Goal: Transaction & Acquisition: Purchase product/service

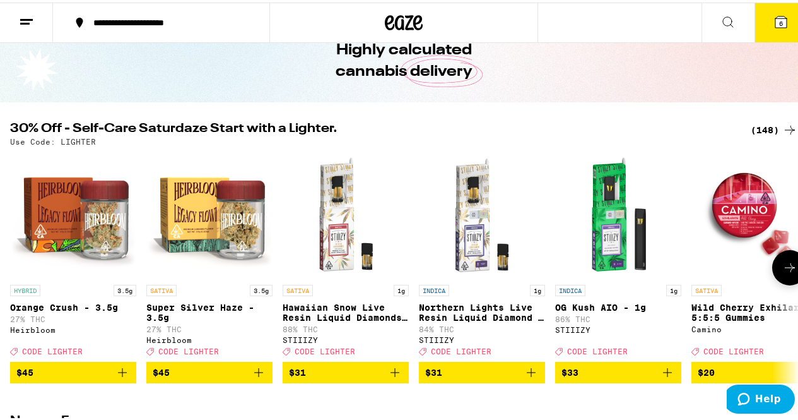
click at [786, 273] on icon at bounding box center [790, 265] width 15 height 15
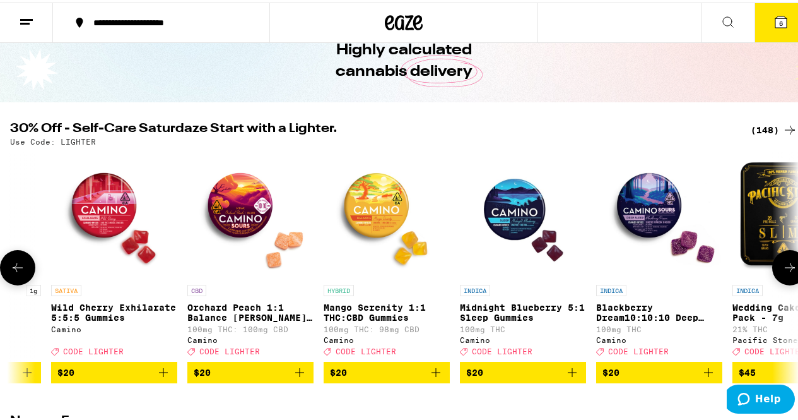
click at [786, 273] on icon at bounding box center [790, 265] width 15 height 15
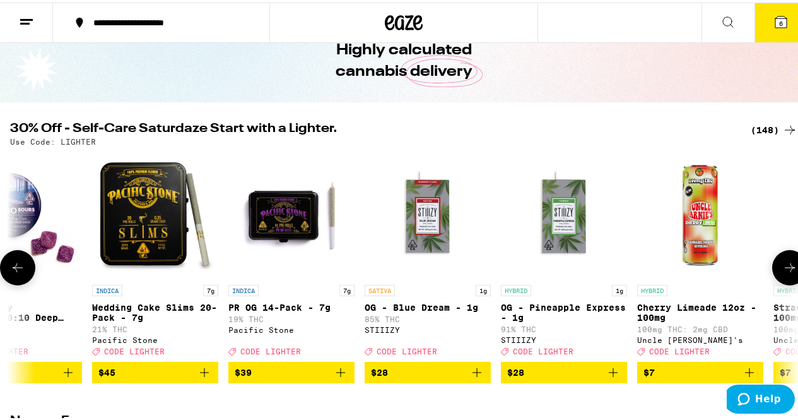
click at [788, 280] on button at bounding box center [790, 264] width 35 height 35
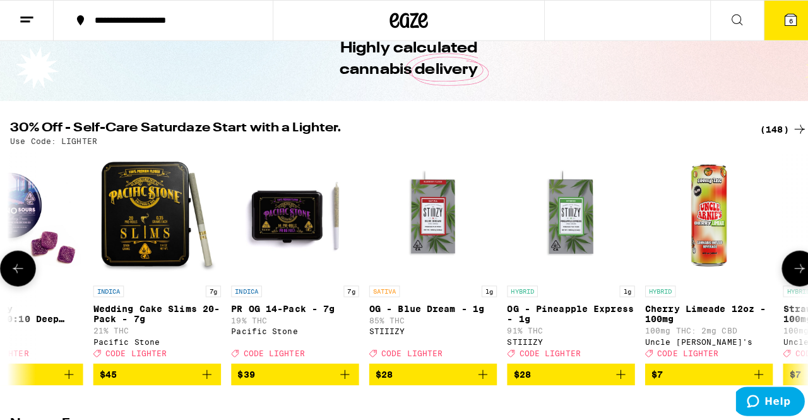
scroll to position [0, 1922]
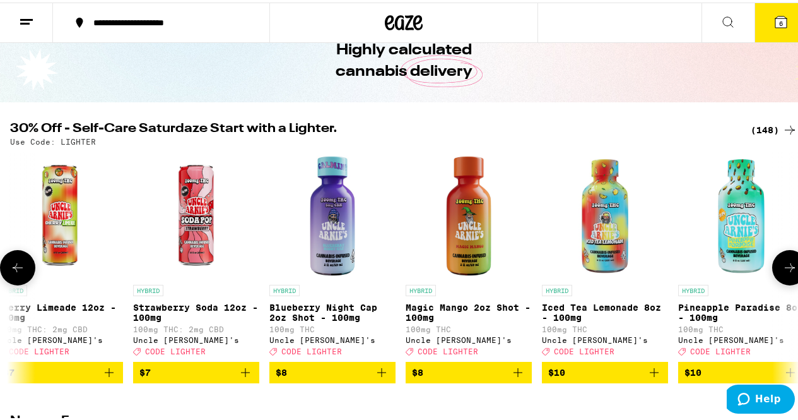
click at [246, 377] on icon "Add to bag" at bounding box center [245, 369] width 15 height 15
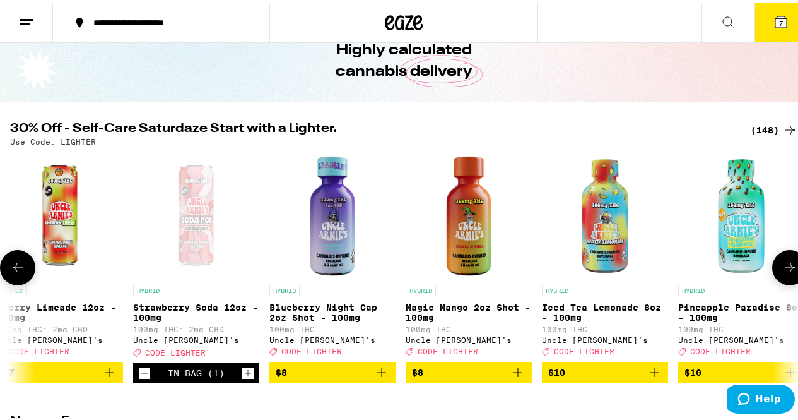
click at [246, 378] on icon "Increment" at bounding box center [247, 370] width 11 height 15
click at [776, 21] on icon at bounding box center [781, 19] width 11 height 11
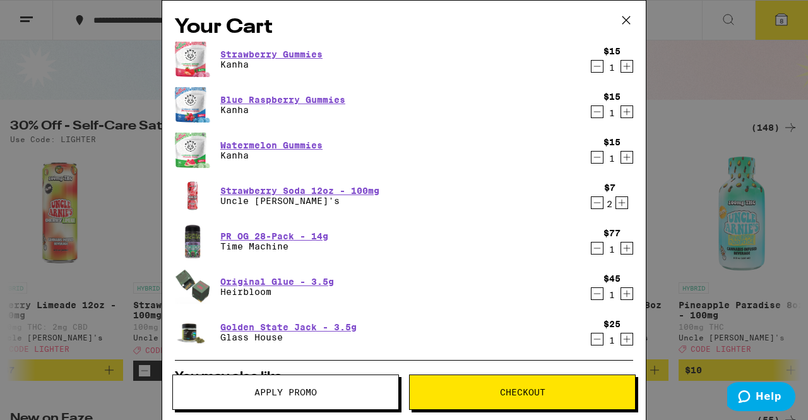
click at [591, 67] on icon "Decrement" at bounding box center [596, 66] width 11 height 15
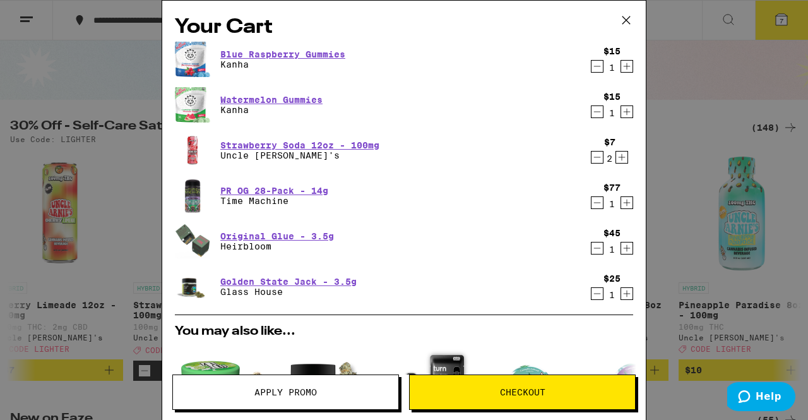
click at [591, 67] on icon "Decrement" at bounding box center [596, 66] width 11 height 15
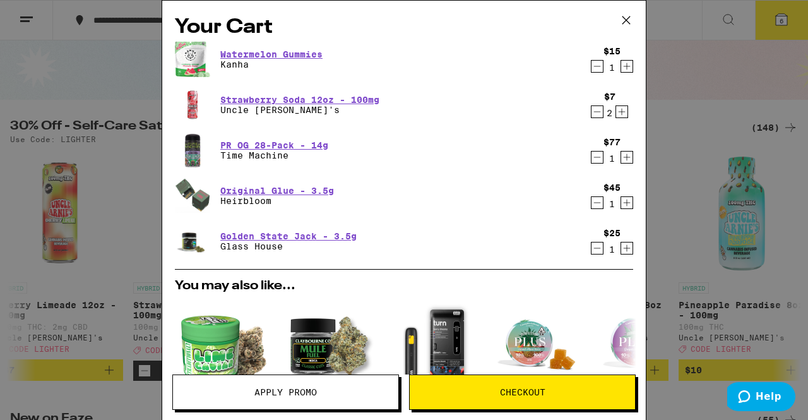
click at [591, 67] on icon "Decrement" at bounding box center [596, 66] width 11 height 15
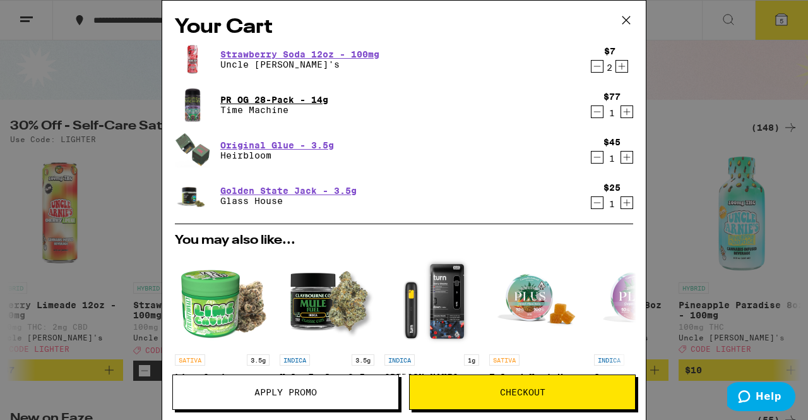
click at [256, 97] on link "PR OG 28-Pack - 14g" at bounding box center [274, 100] width 108 height 10
click at [591, 115] on icon "Decrement" at bounding box center [596, 111] width 11 height 15
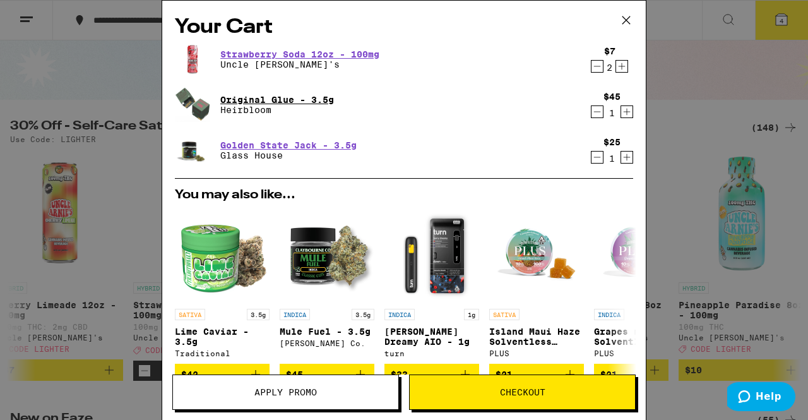
click at [273, 96] on link "Original Glue - 3.5g" at bounding box center [277, 100] width 114 height 10
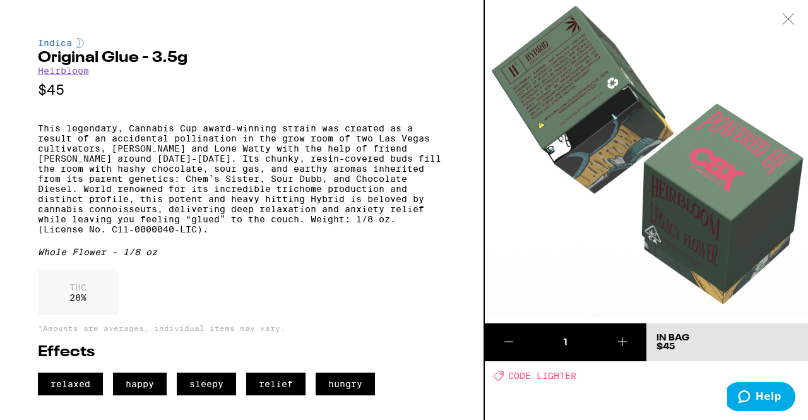
click at [790, 20] on icon at bounding box center [788, 18] width 13 height 11
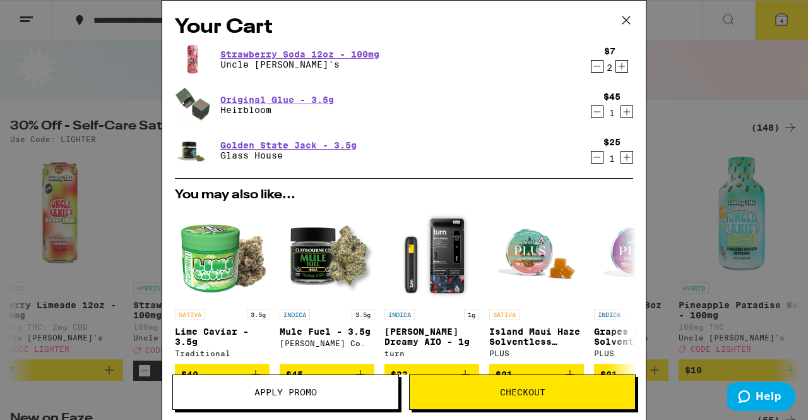
click at [625, 20] on icon at bounding box center [626, 20] width 19 height 19
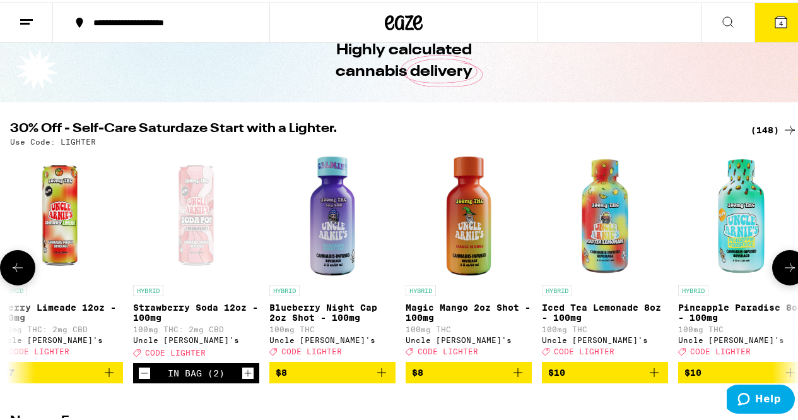
click at [783, 268] on icon at bounding box center [790, 265] width 15 height 15
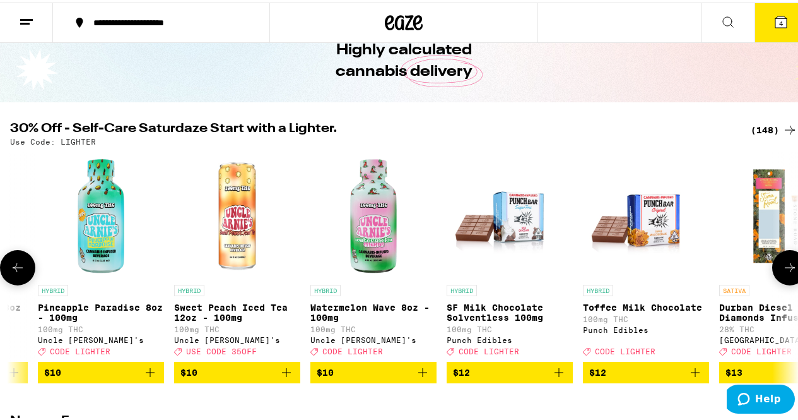
click at [783, 268] on icon at bounding box center [790, 265] width 15 height 15
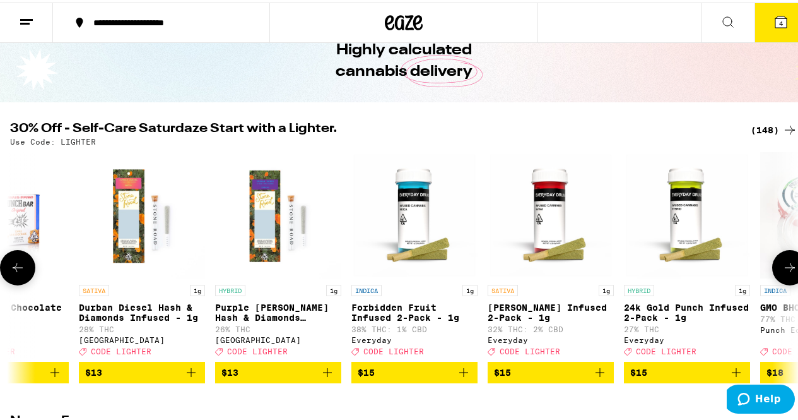
click at [783, 268] on icon at bounding box center [790, 265] width 15 height 15
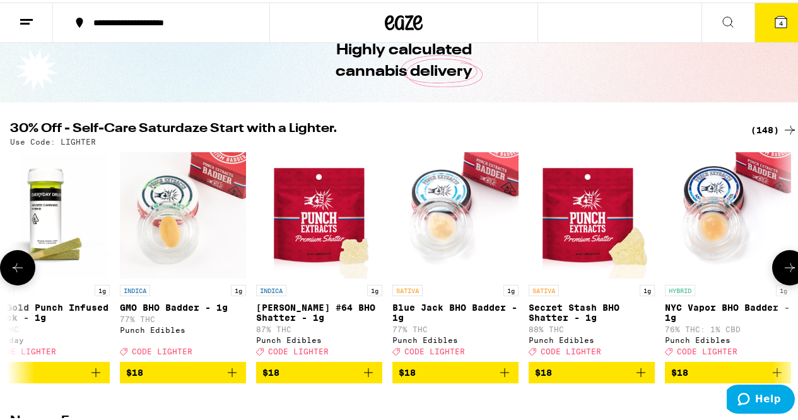
click at [783, 268] on icon at bounding box center [790, 265] width 15 height 15
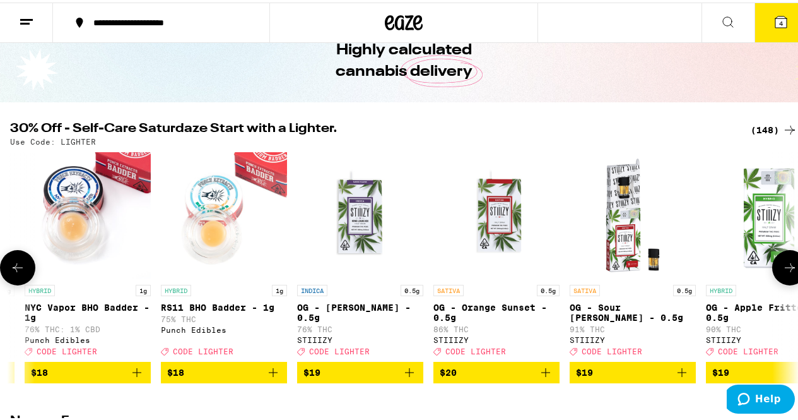
click at [783, 268] on icon at bounding box center [790, 265] width 15 height 15
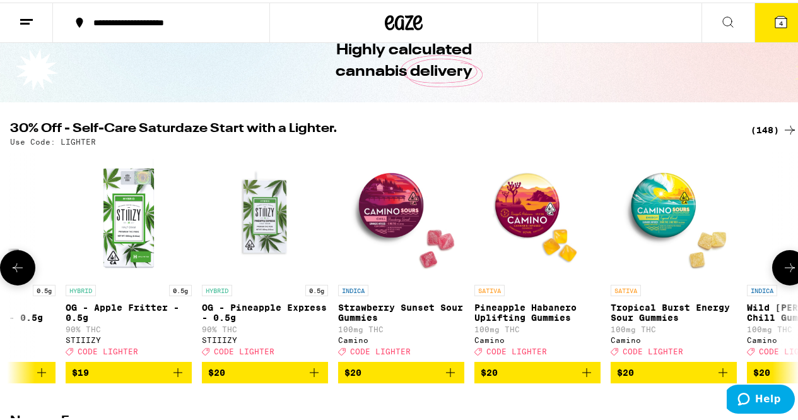
click at [783, 273] on icon at bounding box center [790, 265] width 15 height 15
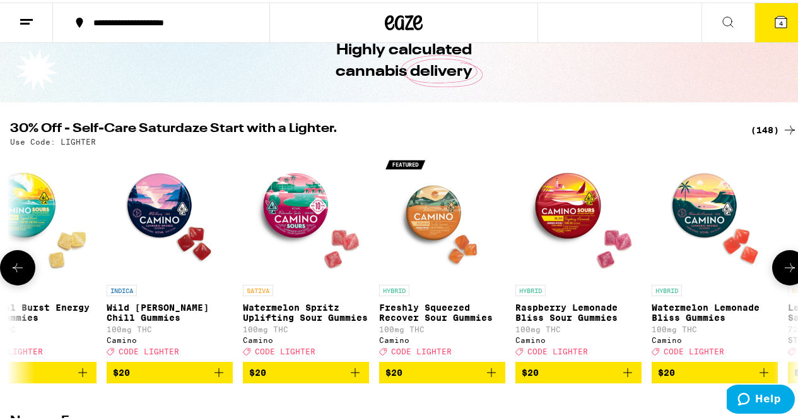
click at [783, 273] on icon at bounding box center [790, 265] width 15 height 15
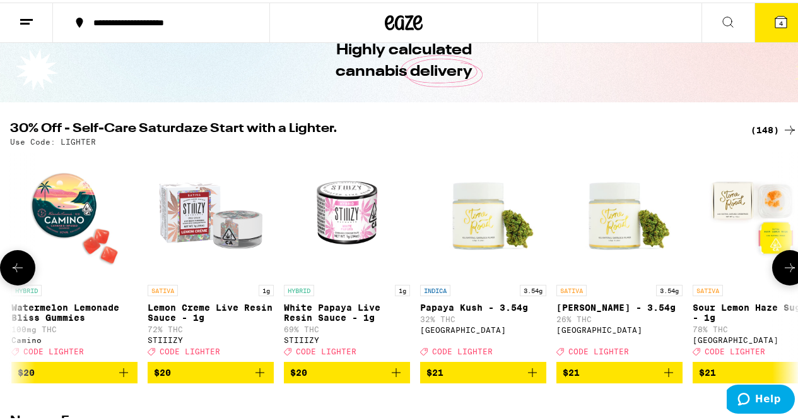
click at [783, 273] on icon at bounding box center [790, 265] width 15 height 15
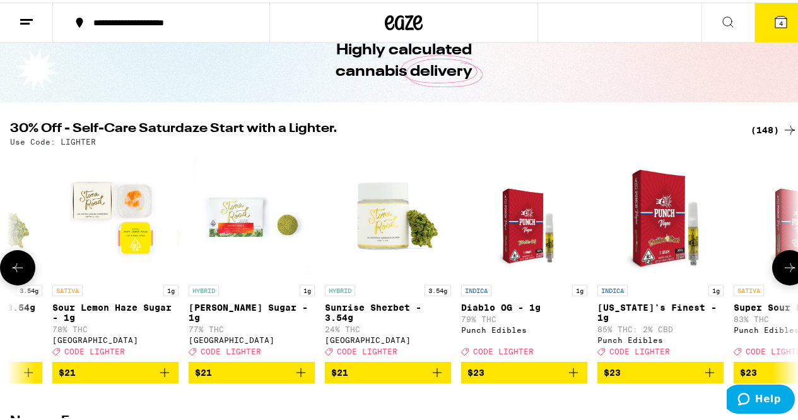
click at [783, 273] on icon at bounding box center [790, 265] width 15 height 15
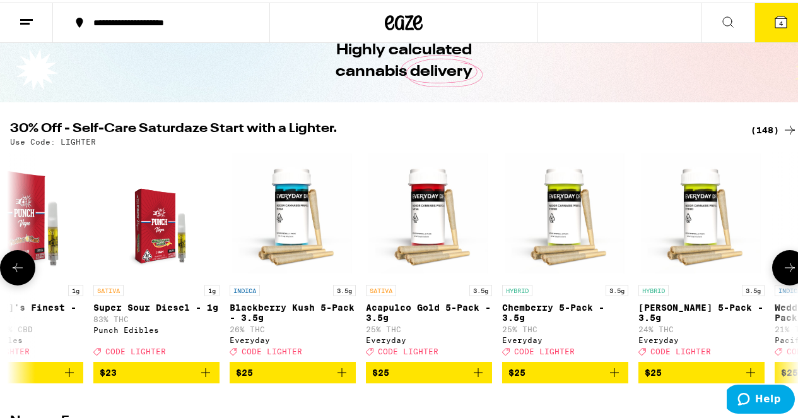
click at [783, 273] on icon at bounding box center [790, 265] width 15 height 15
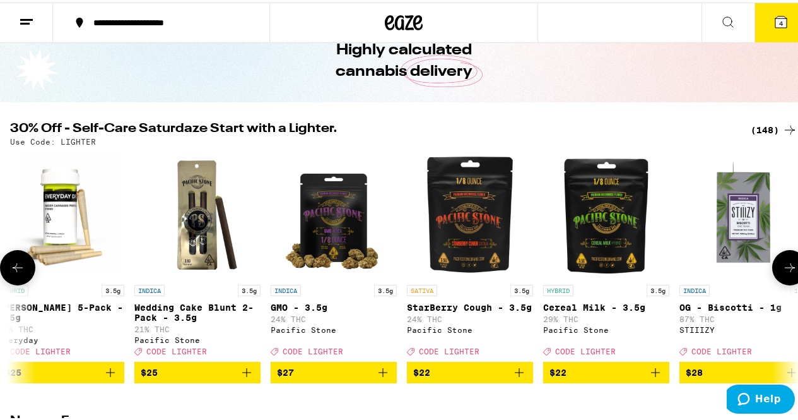
click at [783, 273] on icon at bounding box center [790, 265] width 15 height 15
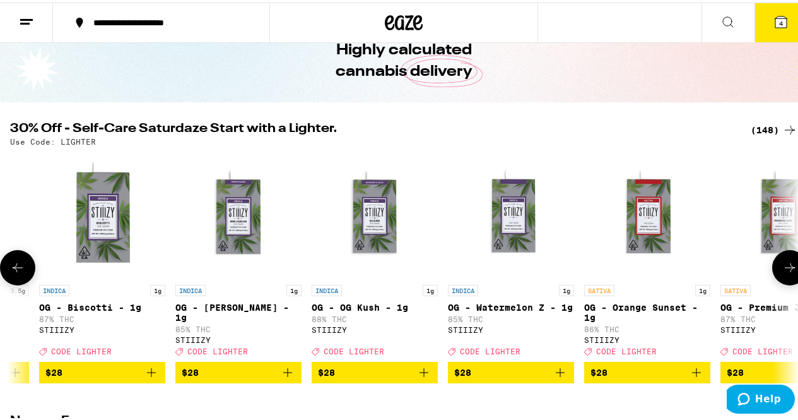
click at [786, 273] on icon at bounding box center [790, 265] width 15 height 15
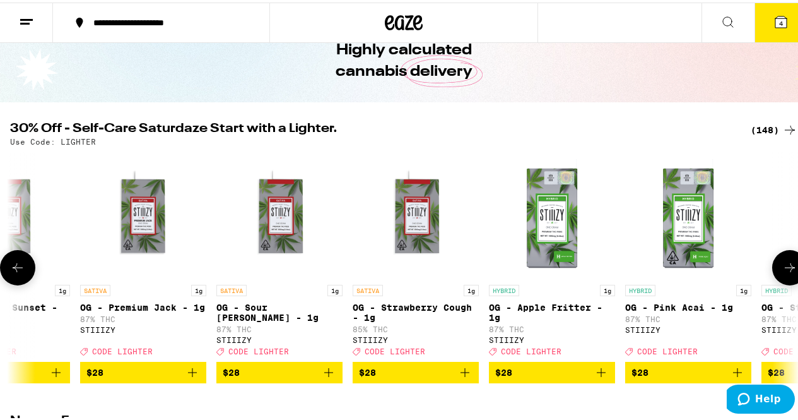
click at [786, 273] on icon at bounding box center [790, 265] width 15 height 15
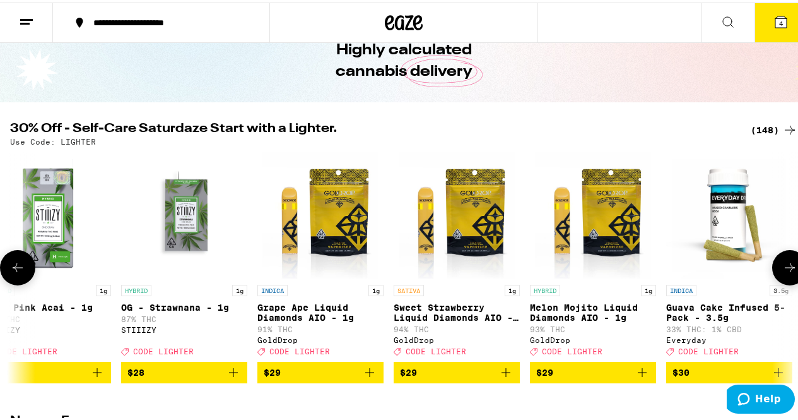
click at [786, 273] on icon at bounding box center [790, 265] width 15 height 15
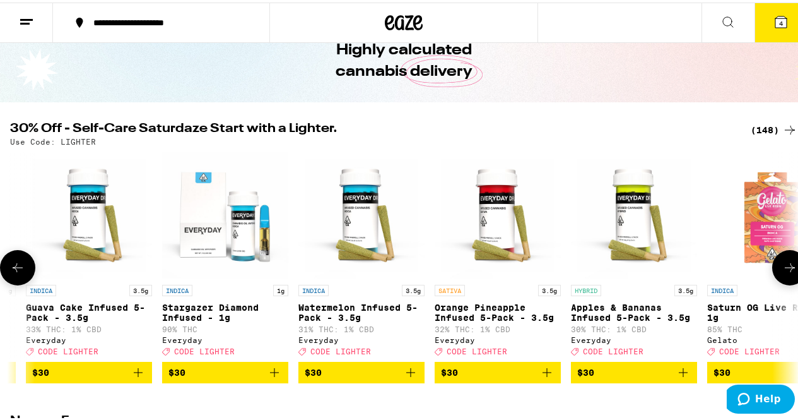
click at [785, 273] on icon at bounding box center [790, 265] width 15 height 15
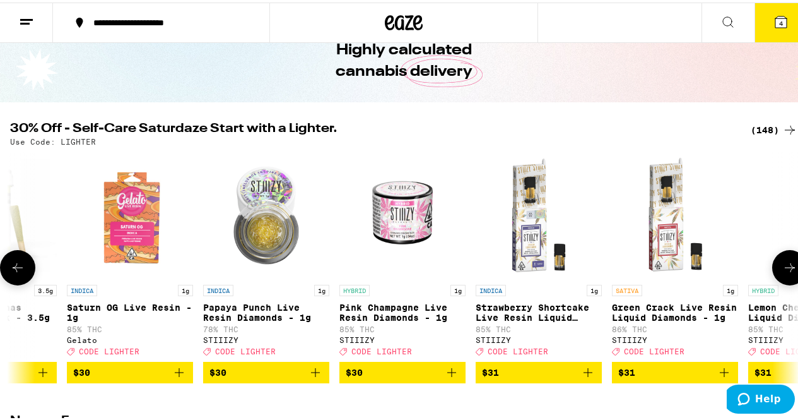
click at [785, 273] on icon at bounding box center [790, 265] width 15 height 15
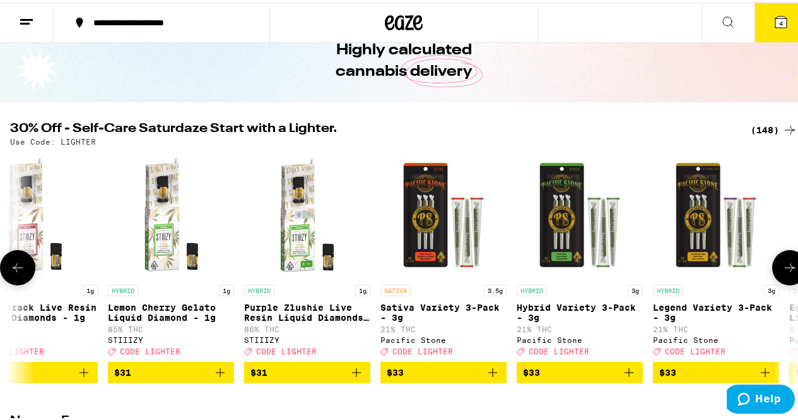
click at [785, 273] on icon at bounding box center [790, 265] width 15 height 15
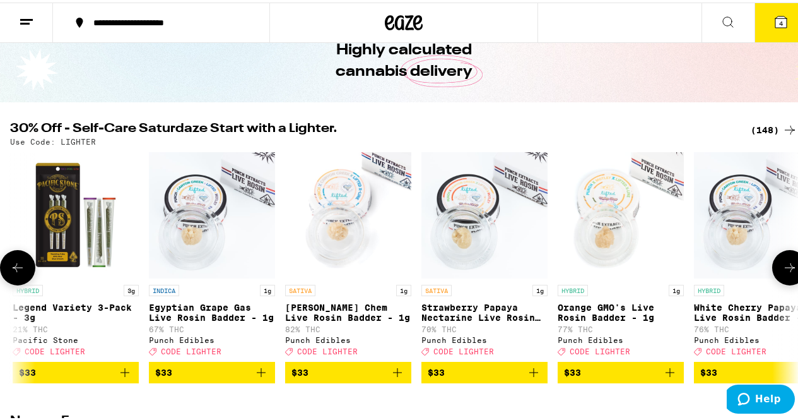
click at [785, 273] on icon at bounding box center [790, 265] width 15 height 15
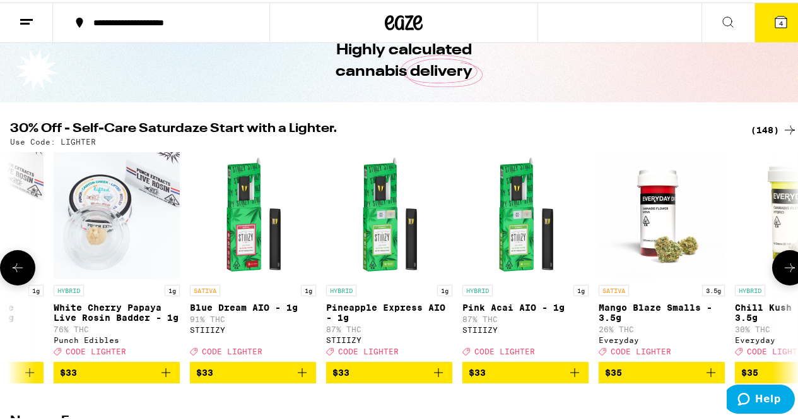
click at [785, 273] on icon at bounding box center [790, 265] width 15 height 15
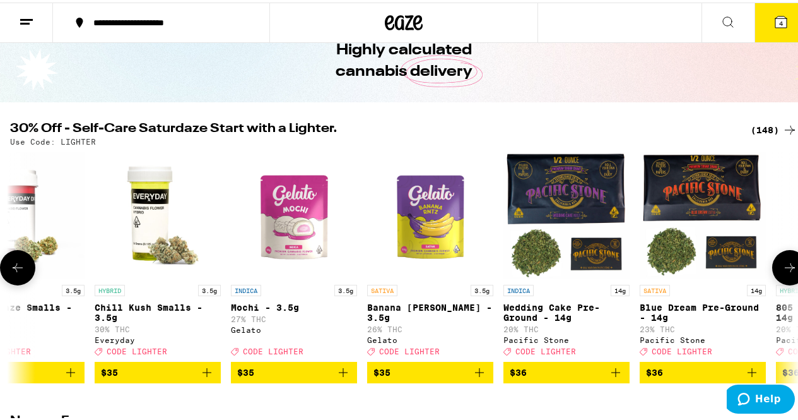
click at [16, 273] on icon at bounding box center [17, 265] width 15 height 15
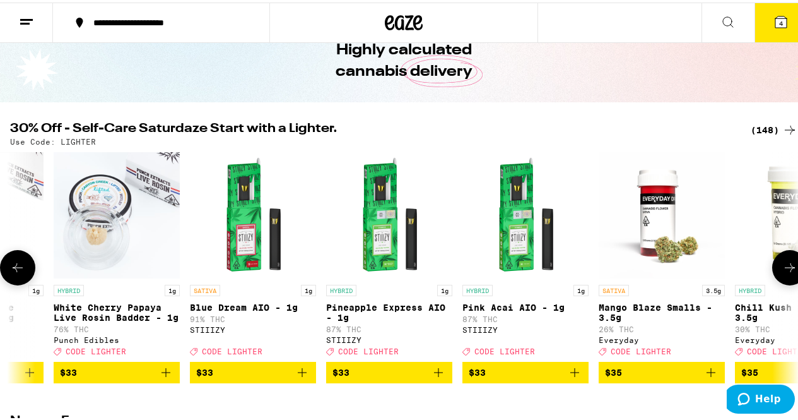
click at [783, 270] on icon at bounding box center [790, 265] width 15 height 15
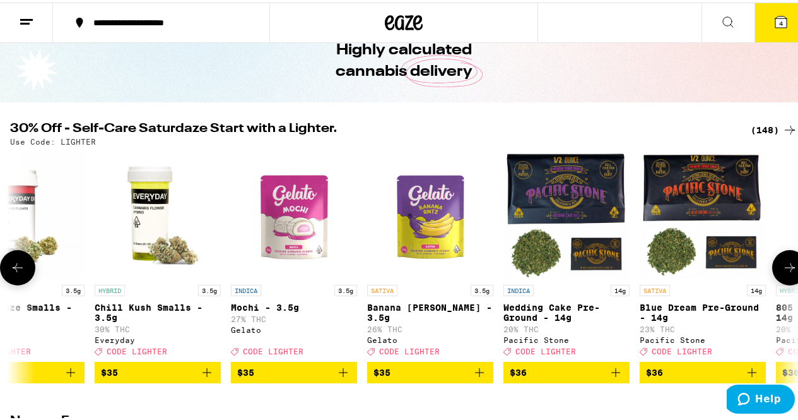
click at [783, 269] on icon at bounding box center [790, 265] width 15 height 15
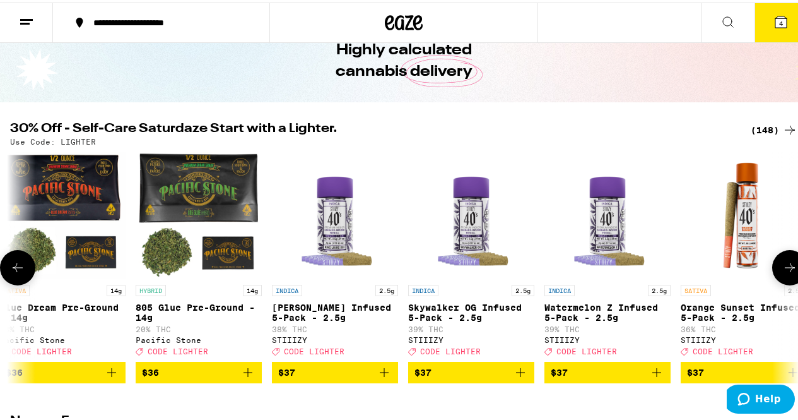
click at [783, 269] on icon at bounding box center [790, 265] width 15 height 15
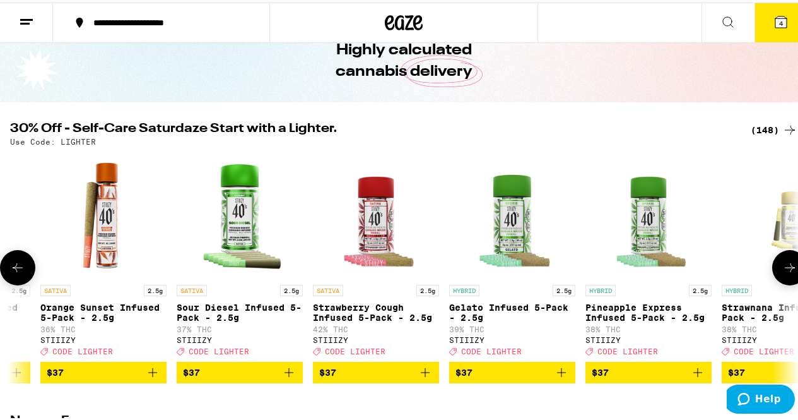
click at [783, 269] on icon at bounding box center [790, 265] width 15 height 15
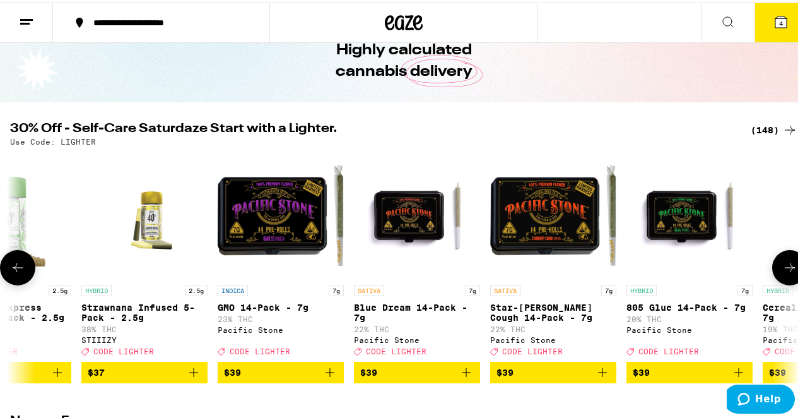
click at [784, 273] on icon at bounding box center [790, 265] width 15 height 15
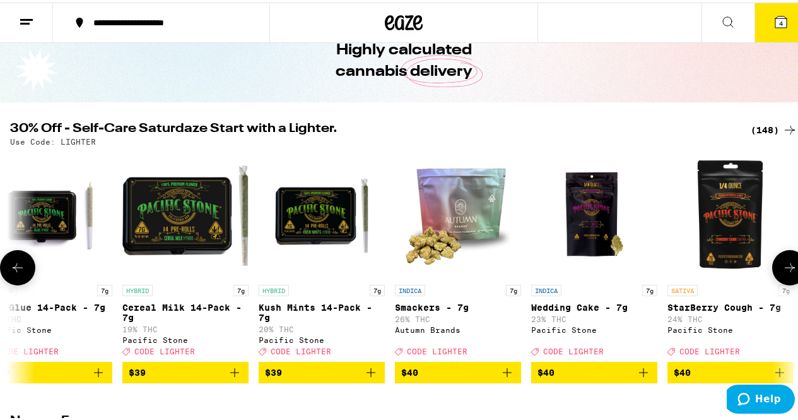
click at [784, 273] on icon at bounding box center [790, 265] width 15 height 15
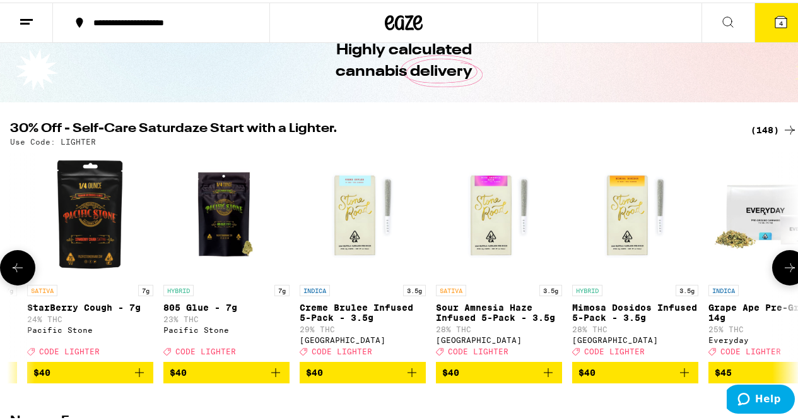
click at [784, 273] on icon at bounding box center [790, 265] width 15 height 15
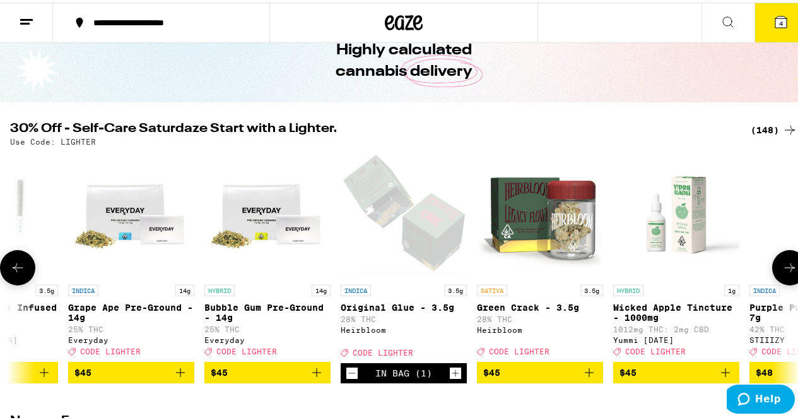
click at [783, 273] on icon at bounding box center [790, 265] width 15 height 15
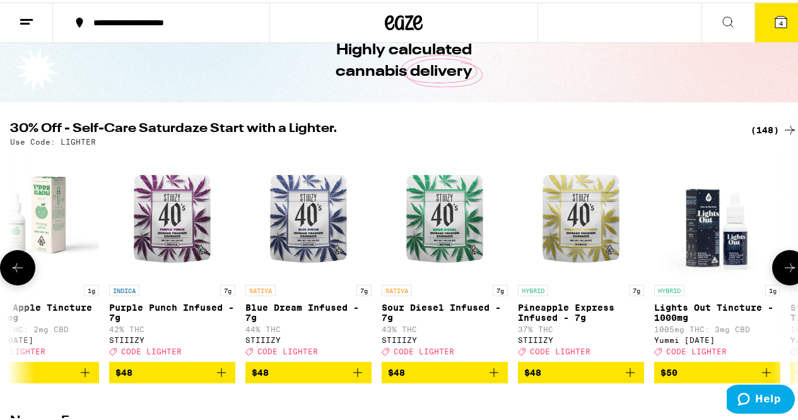
click at [783, 273] on icon at bounding box center [790, 265] width 15 height 15
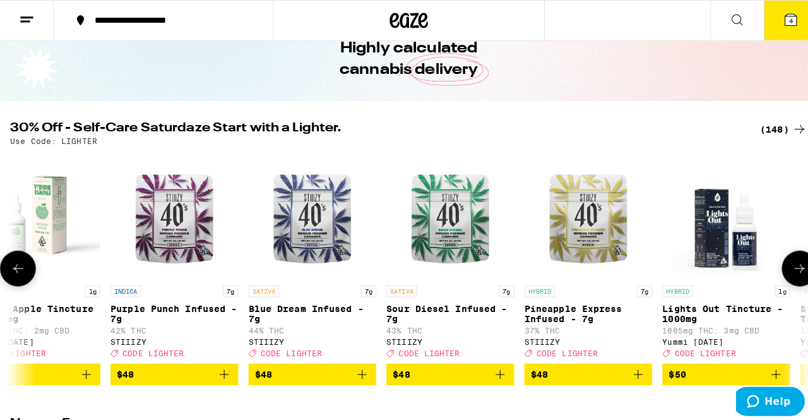
scroll to position [0, 19218]
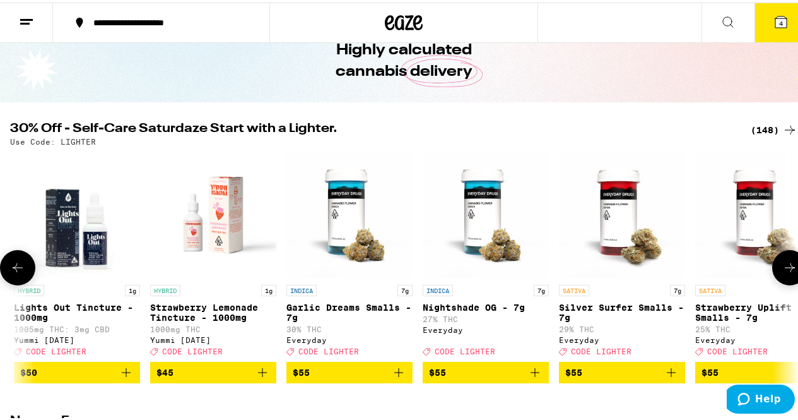
click at [745, 245] on img "Open page for Strawberry Uplift Smalls - 7g from Everyday" at bounding box center [759, 213] width 126 height 126
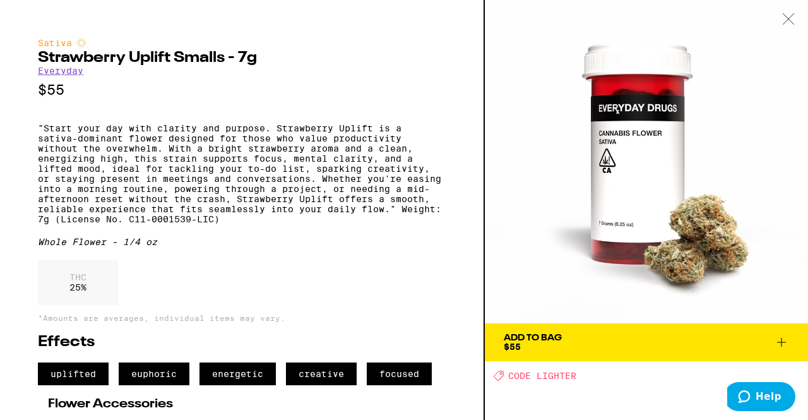
click at [781, 344] on icon at bounding box center [781, 342] width 9 height 9
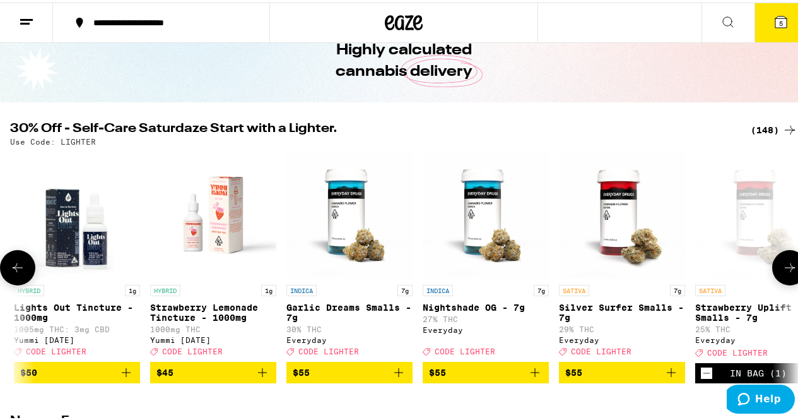
click at [783, 273] on icon at bounding box center [790, 265] width 15 height 15
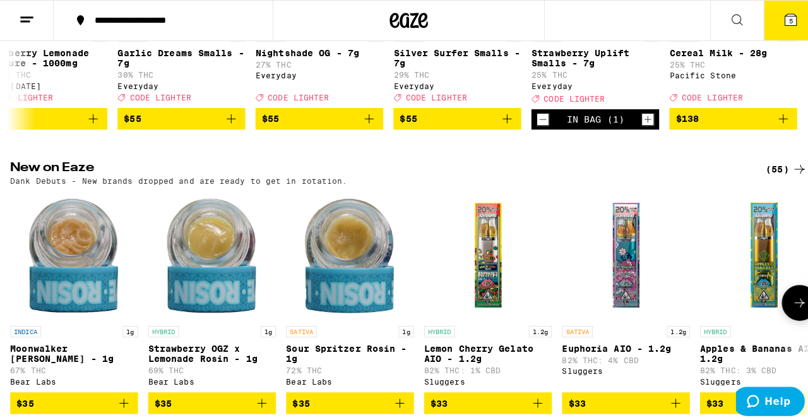
scroll to position [442, 0]
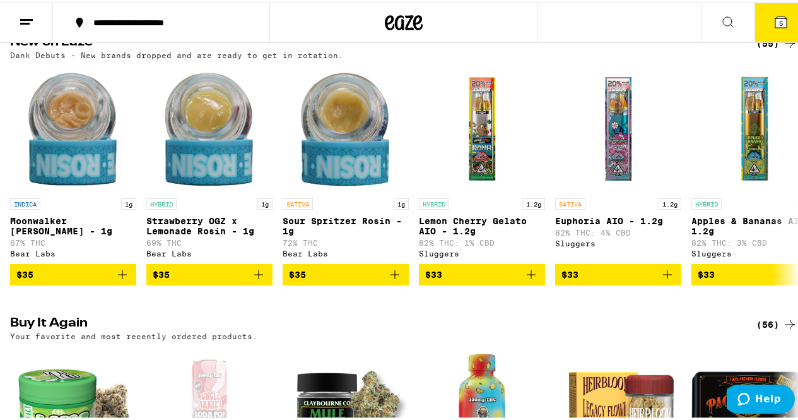
click at [774, 18] on icon at bounding box center [781, 19] width 15 height 15
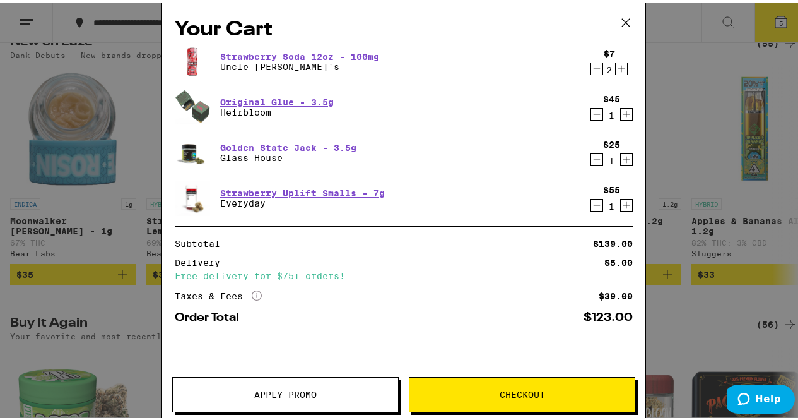
scroll to position [0, 19389]
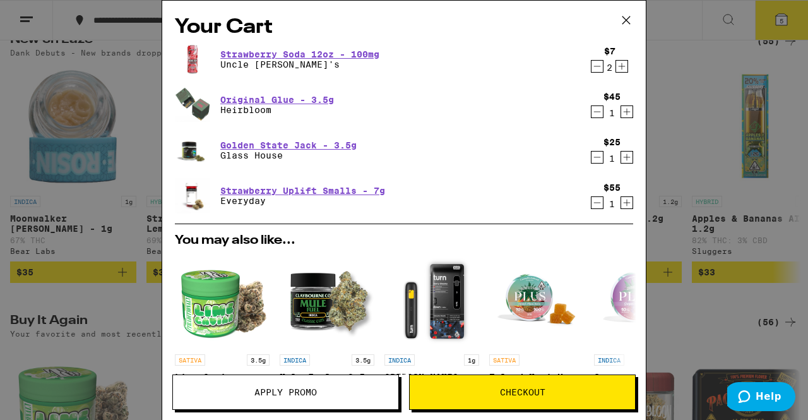
click at [290, 391] on span "Apply Promo" at bounding box center [285, 392] width 62 height 9
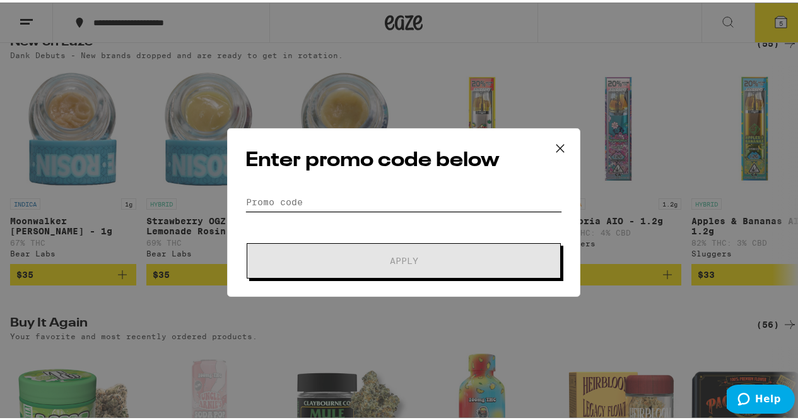
click at [325, 192] on input "Promo Code" at bounding box center [404, 199] width 317 height 19
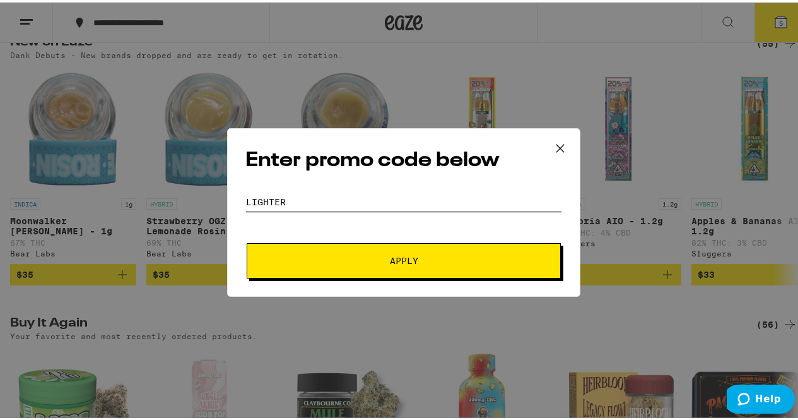
type input "lighter"
click at [355, 252] on button "Apply" at bounding box center [404, 257] width 314 height 35
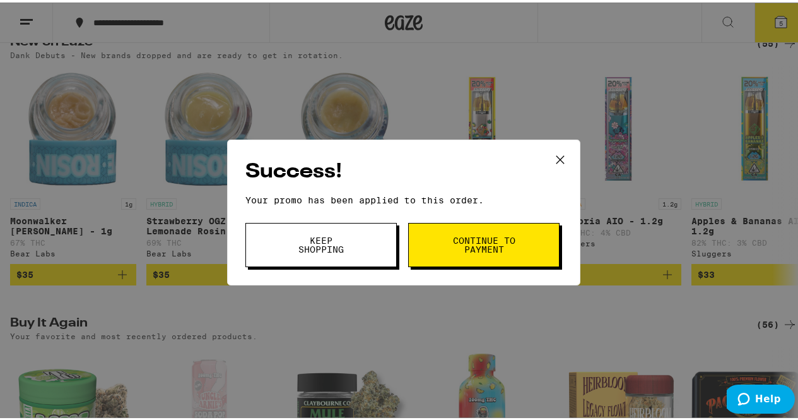
click at [313, 232] on button "Keep Shopping" at bounding box center [321, 242] width 151 height 44
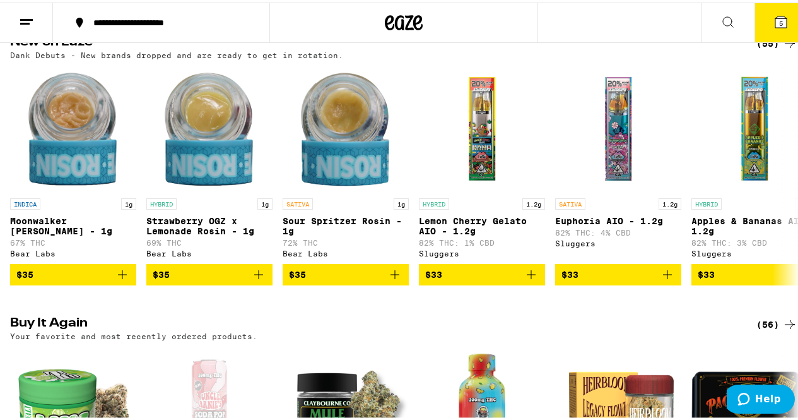
click at [776, 23] on icon at bounding box center [781, 19] width 11 height 11
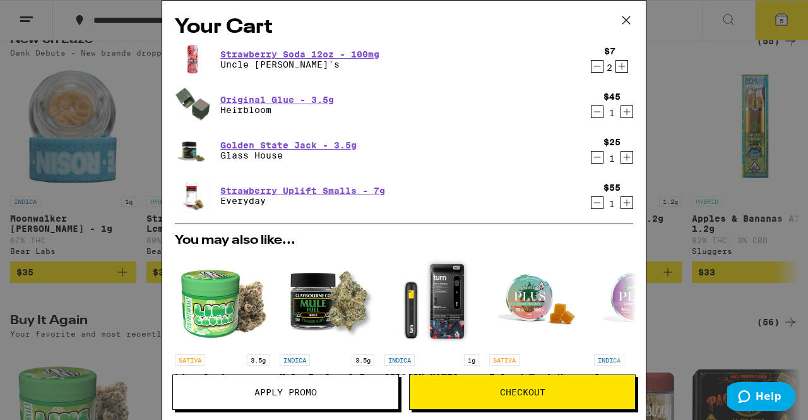
click at [620, 20] on icon at bounding box center [626, 20] width 19 height 19
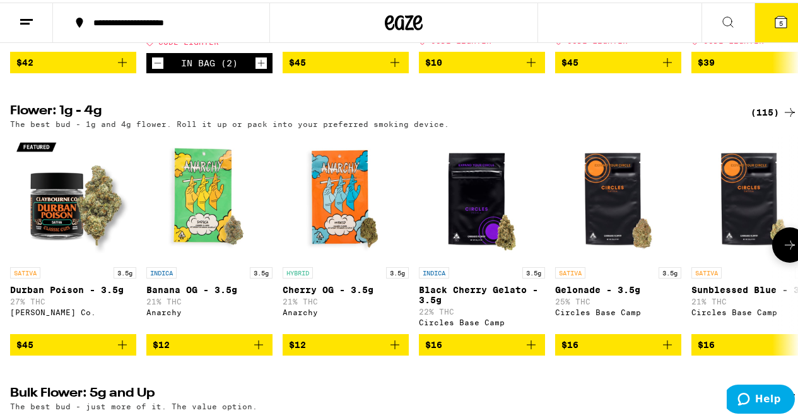
scroll to position [1010, 0]
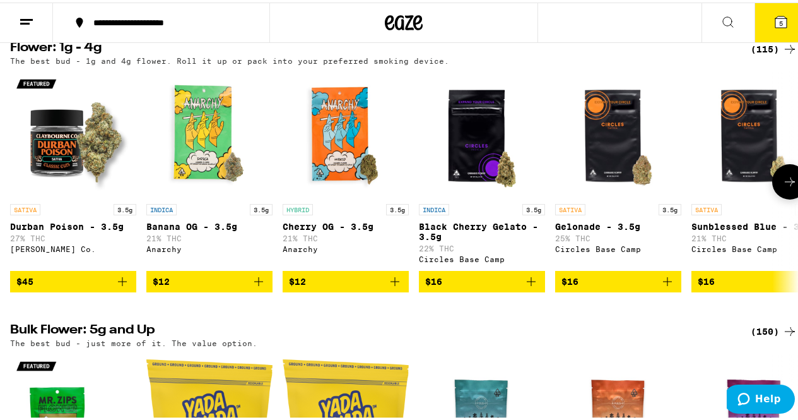
click at [785, 187] on icon at bounding box center [790, 179] width 15 height 15
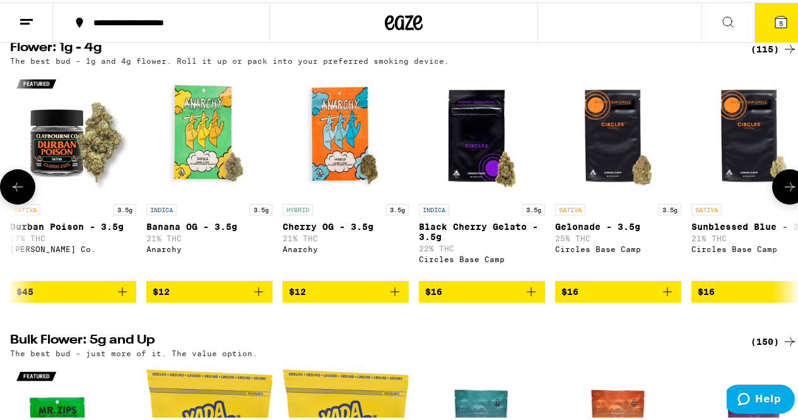
scroll to position [0, 641]
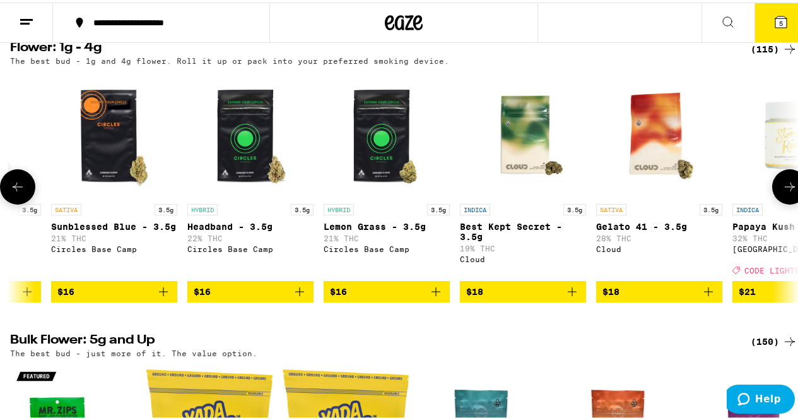
click at [785, 192] on icon at bounding box center [790, 184] width 15 height 15
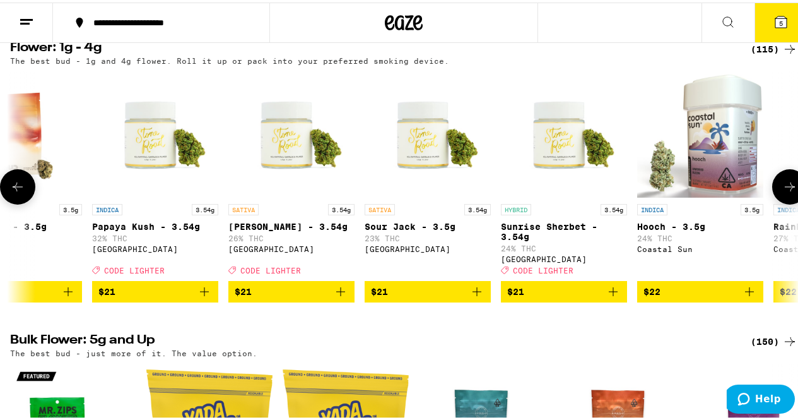
click at [785, 192] on icon at bounding box center [790, 184] width 15 height 15
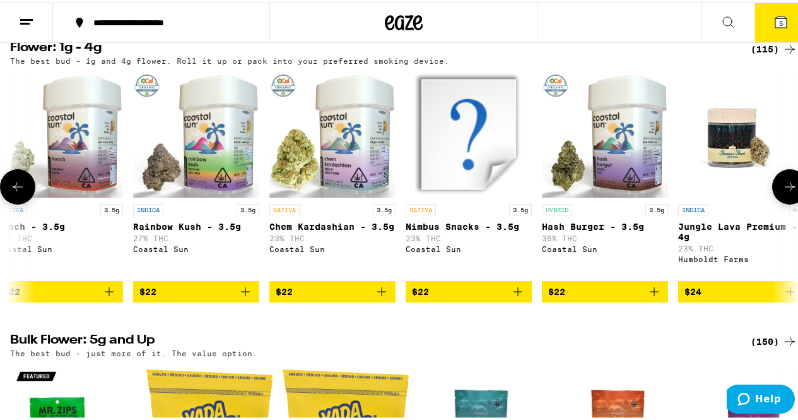
click at [785, 192] on icon at bounding box center [790, 184] width 15 height 15
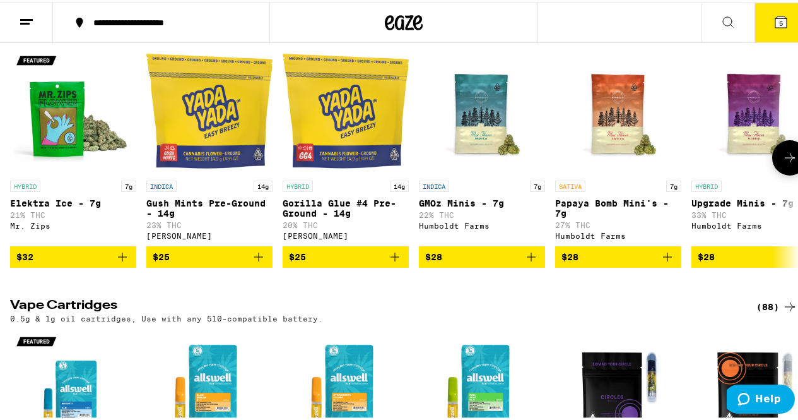
scroll to position [1262, 0]
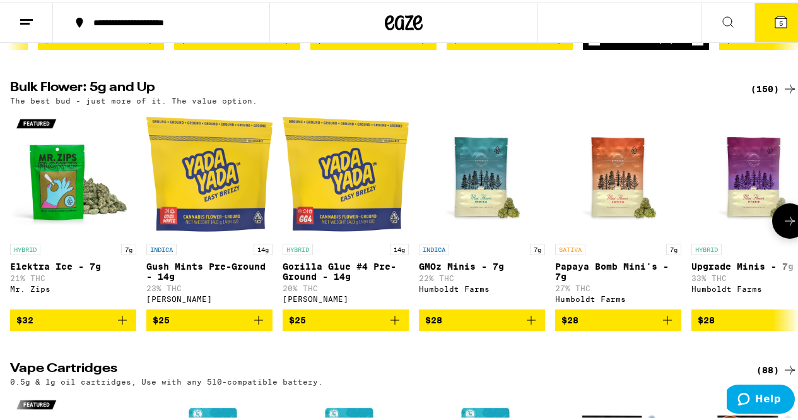
click at [783, 226] on icon at bounding box center [790, 218] width 15 height 15
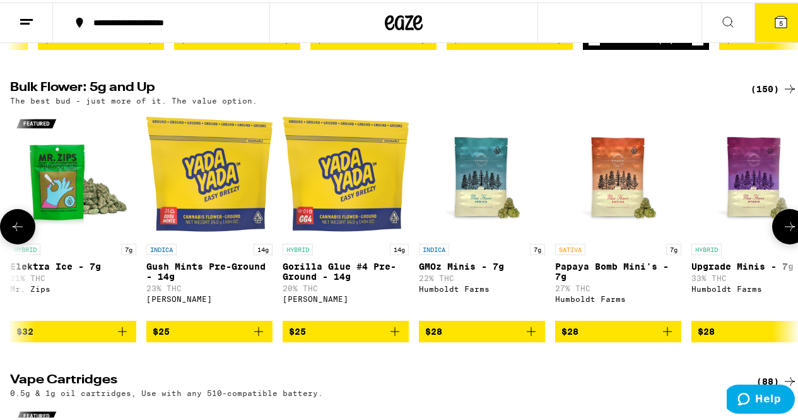
scroll to position [0, 641]
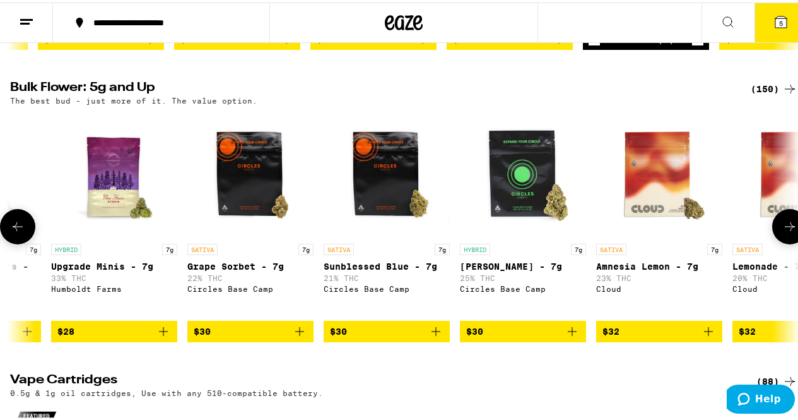
click at [783, 232] on icon at bounding box center [790, 223] width 15 height 15
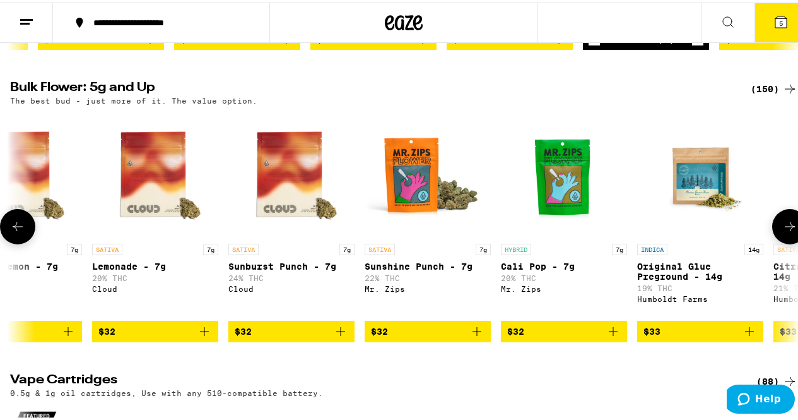
click at [781, 242] on button at bounding box center [790, 223] width 35 height 35
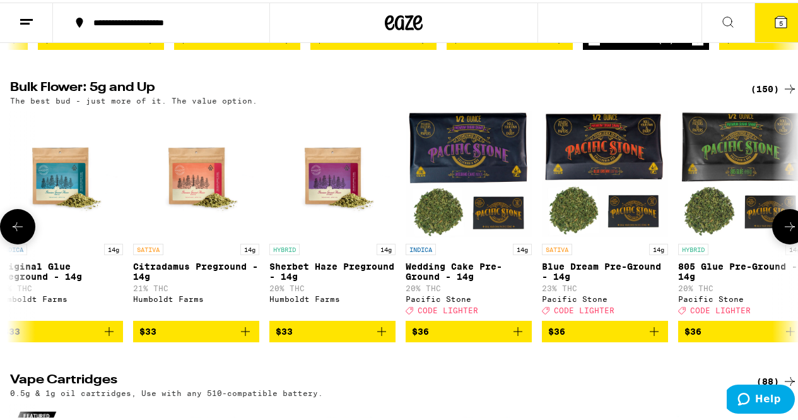
click at [781, 242] on button at bounding box center [790, 223] width 35 height 35
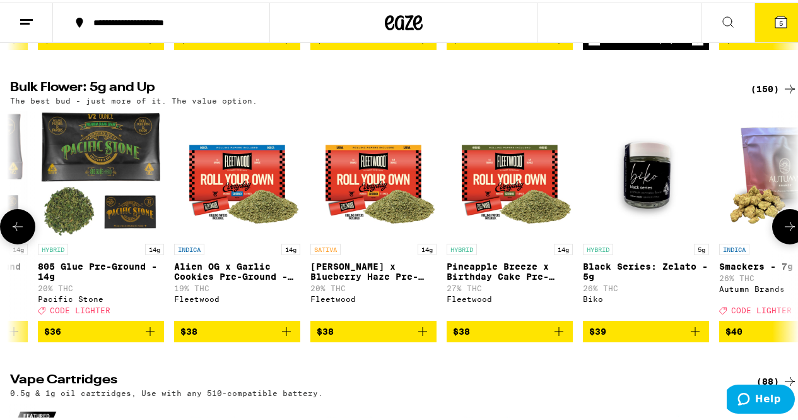
click at [781, 242] on button at bounding box center [790, 223] width 35 height 35
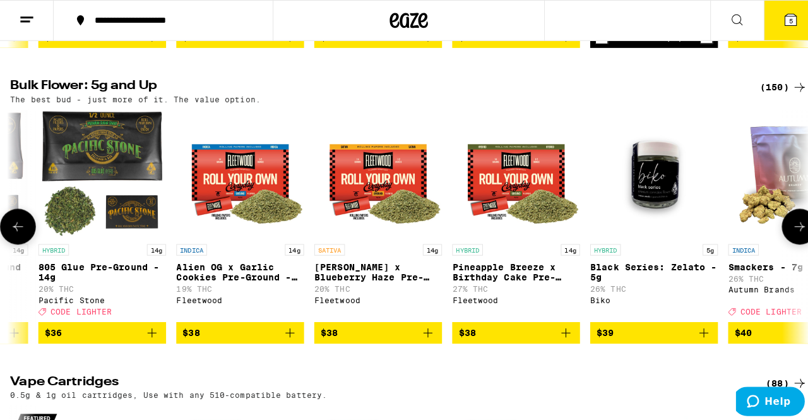
scroll to position [0, 3203]
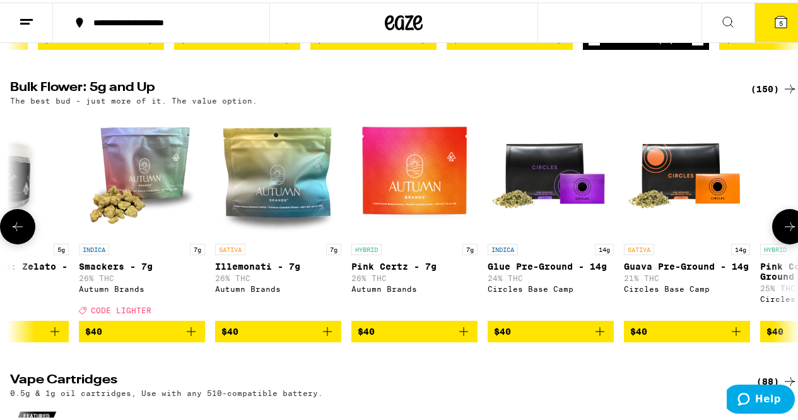
click at [126, 235] on img "Open page for Smackers - 7g from Autumn Brands" at bounding box center [142, 172] width 126 height 126
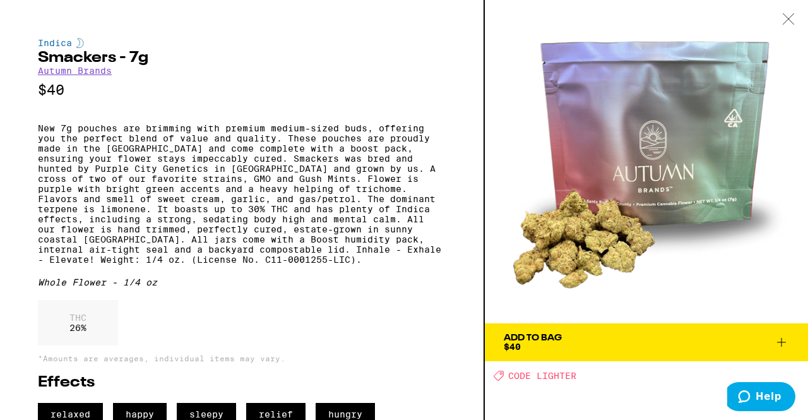
click at [788, 20] on icon at bounding box center [788, 18] width 13 height 11
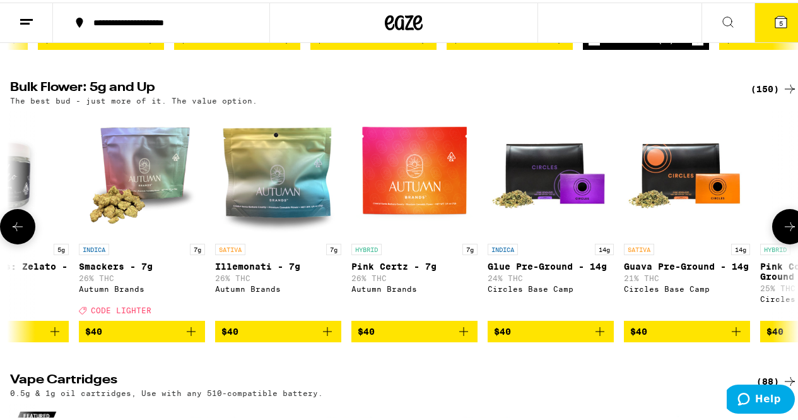
click at [191, 336] on icon "Add to bag" at bounding box center [191, 328] width 15 height 15
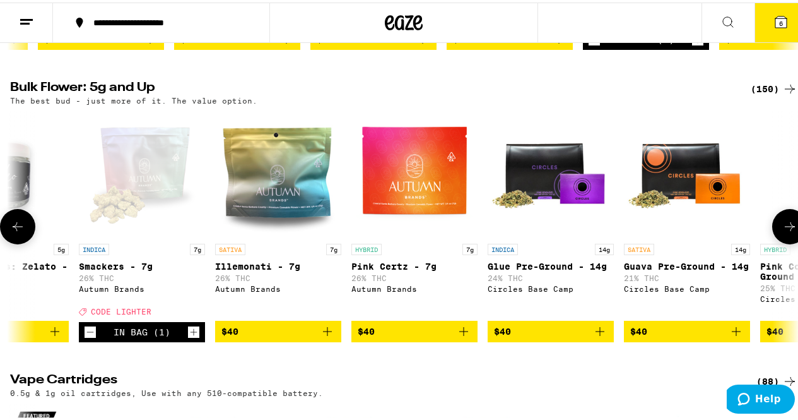
click at [785, 228] on icon at bounding box center [790, 224] width 10 height 9
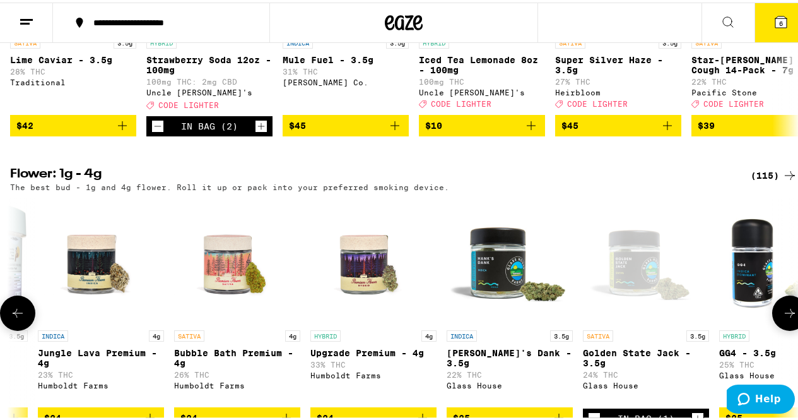
scroll to position [947, 0]
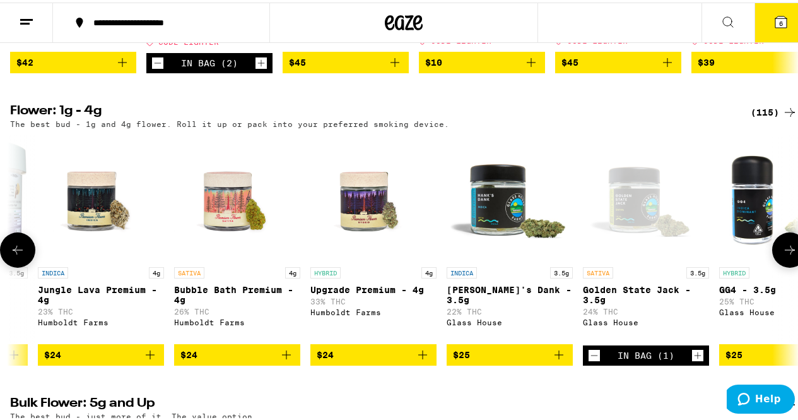
click at [786, 255] on icon at bounding box center [790, 247] width 15 height 15
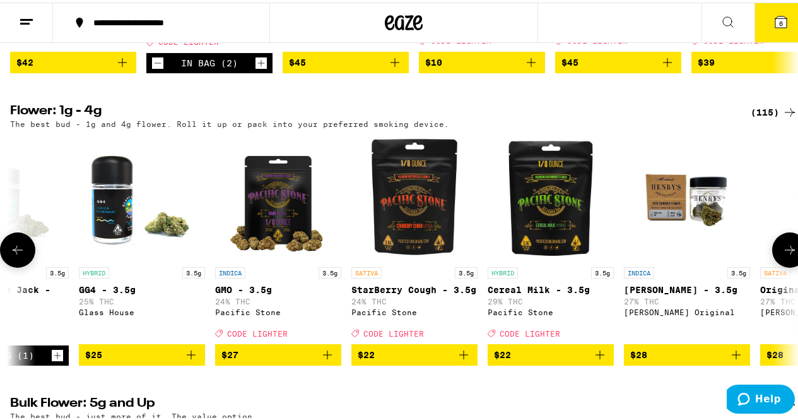
click at [786, 255] on icon at bounding box center [790, 247] width 15 height 15
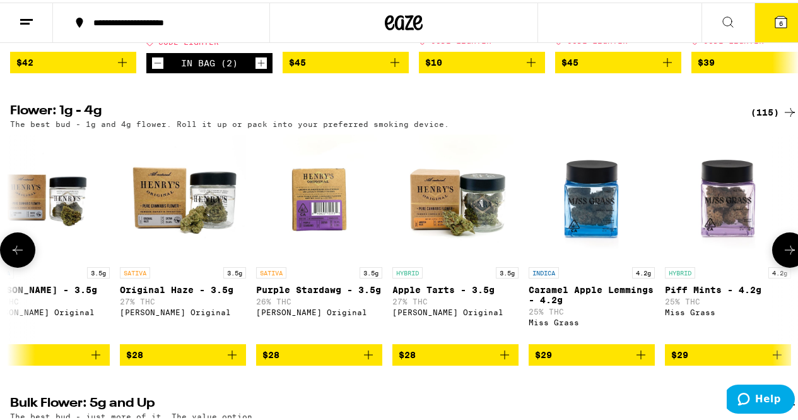
click at [786, 255] on icon at bounding box center [790, 247] width 15 height 15
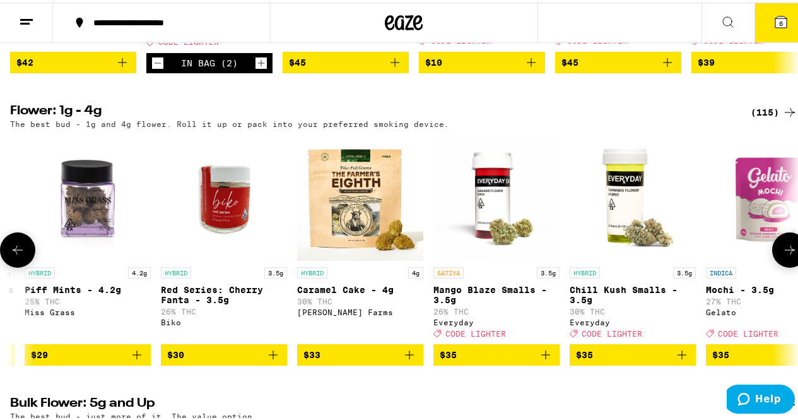
click at [786, 255] on icon at bounding box center [790, 247] width 15 height 15
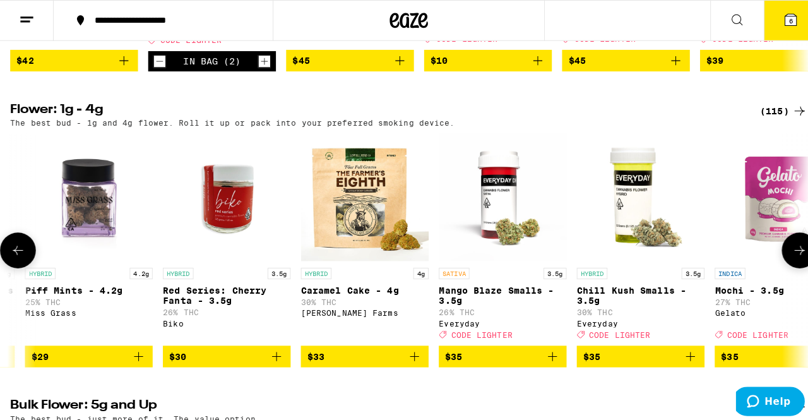
scroll to position [0, 5125]
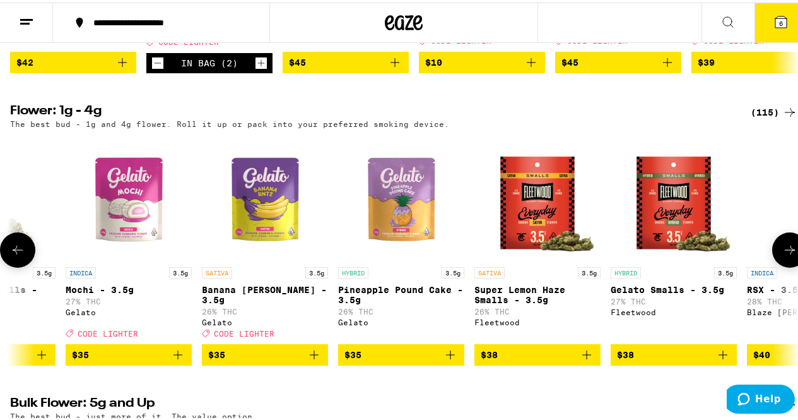
click at [261, 226] on img "Open page for Banana Runtz - 3.5g from Gelato" at bounding box center [265, 195] width 126 height 126
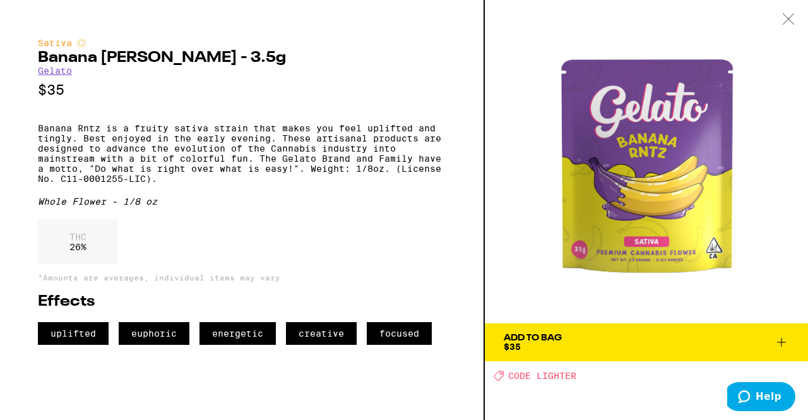
click at [779, 343] on icon at bounding box center [781, 342] width 15 height 15
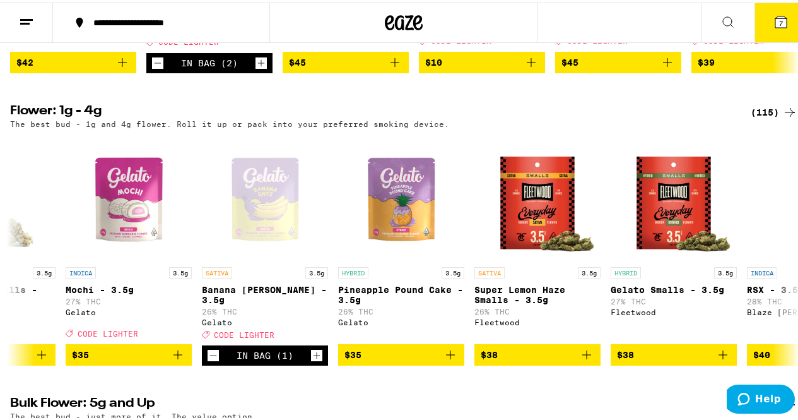
click at [774, 28] on button "7" at bounding box center [781, 20] width 53 height 39
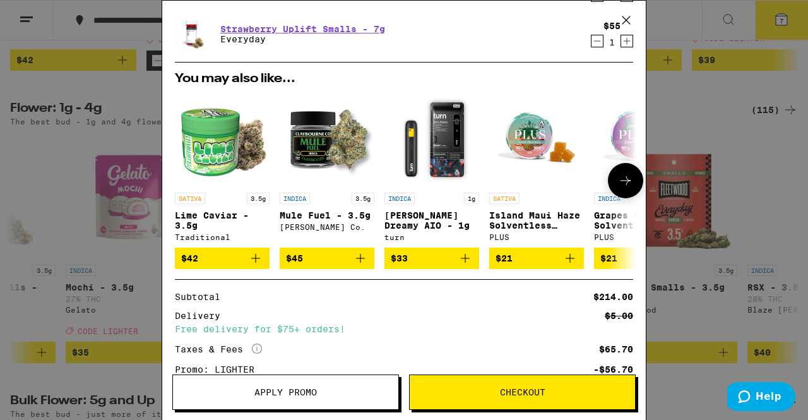
scroll to position [350, 0]
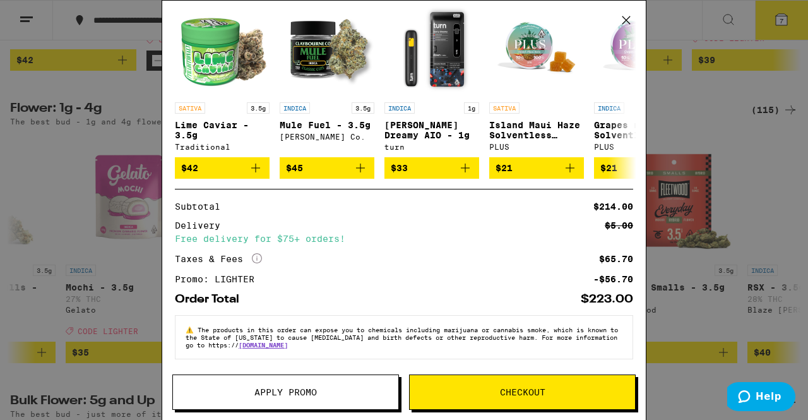
click at [528, 390] on span "Checkout" at bounding box center [522, 392] width 45 height 9
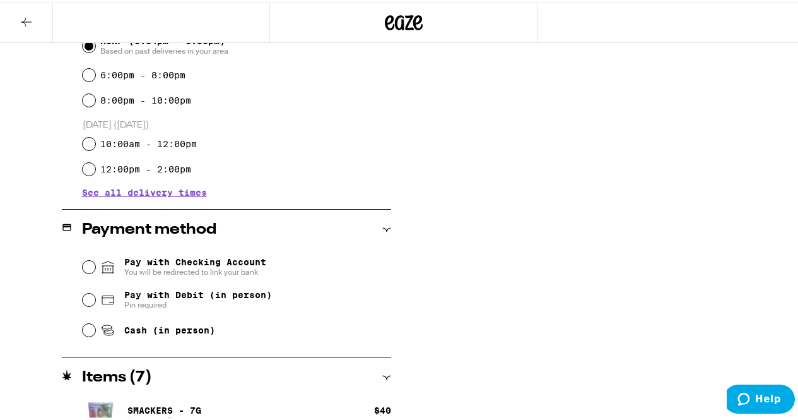
scroll to position [442, 0]
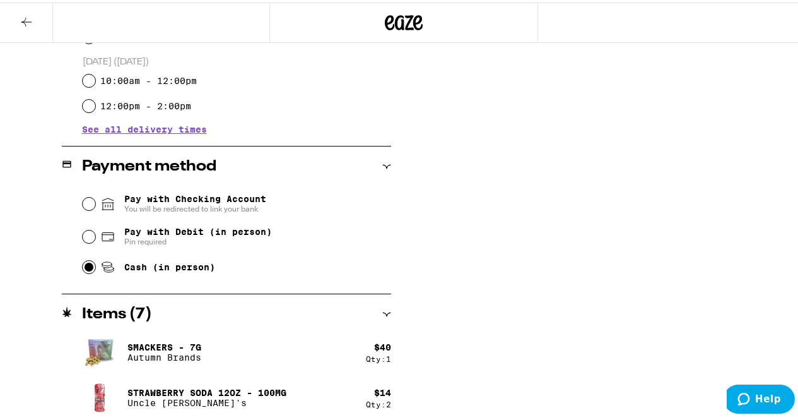
click at [87, 269] on input "Cash (in person)" at bounding box center [89, 264] width 13 height 13
radio input "true"
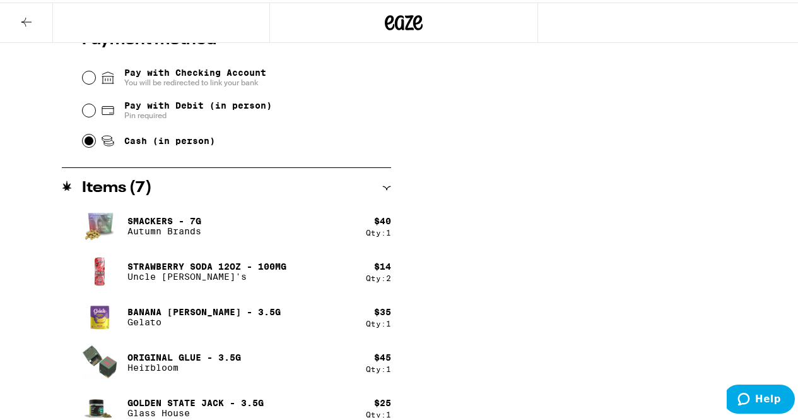
scroll to position [505, 0]
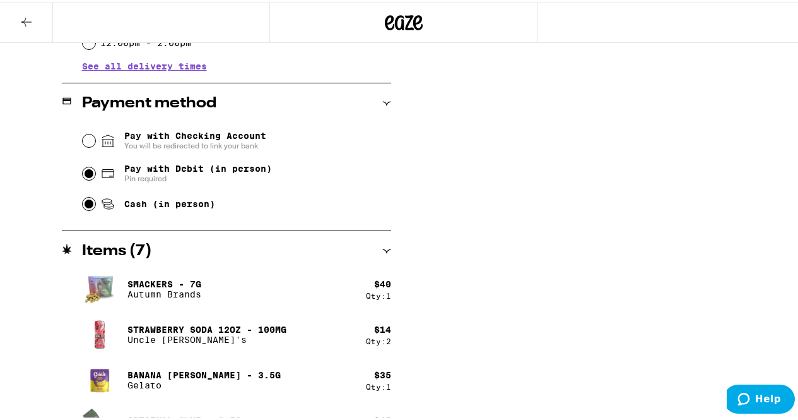
click at [83, 169] on input "Pay with Debit (in person) Pin required" at bounding box center [89, 171] width 13 height 13
radio input "true"
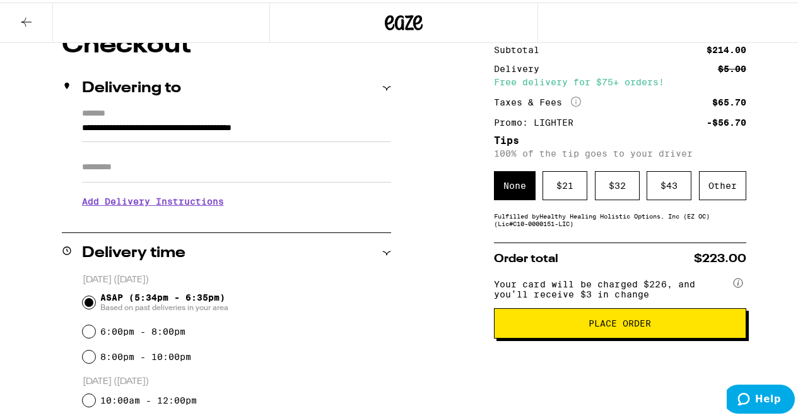
scroll to position [59, 0]
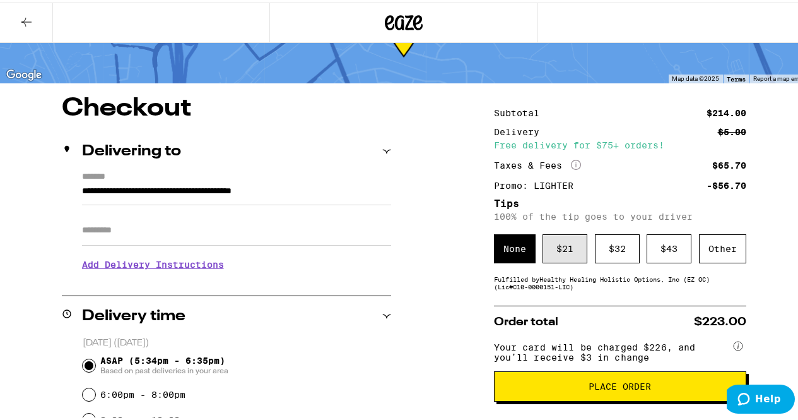
click at [559, 251] on div "$ 21" at bounding box center [565, 246] width 45 height 29
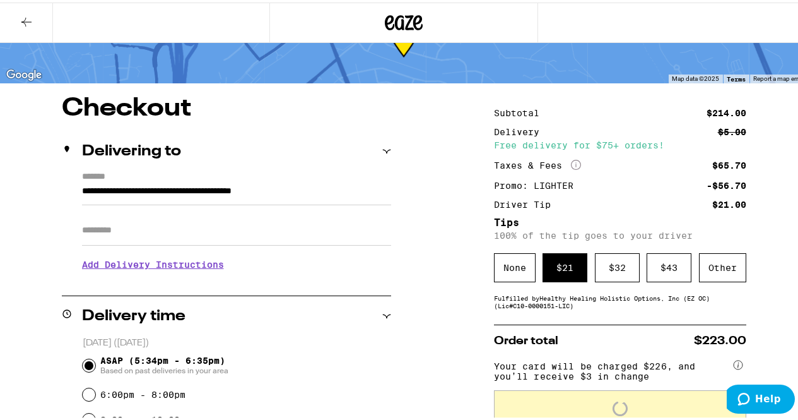
scroll to position [122, 0]
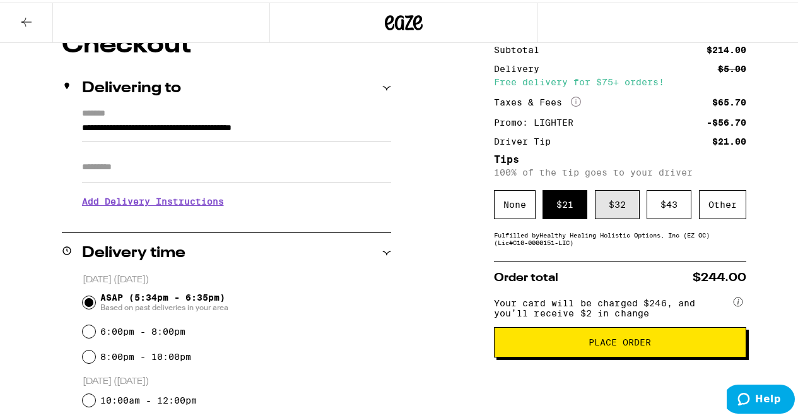
click at [613, 199] on div "$ 32" at bounding box center [617, 201] width 45 height 29
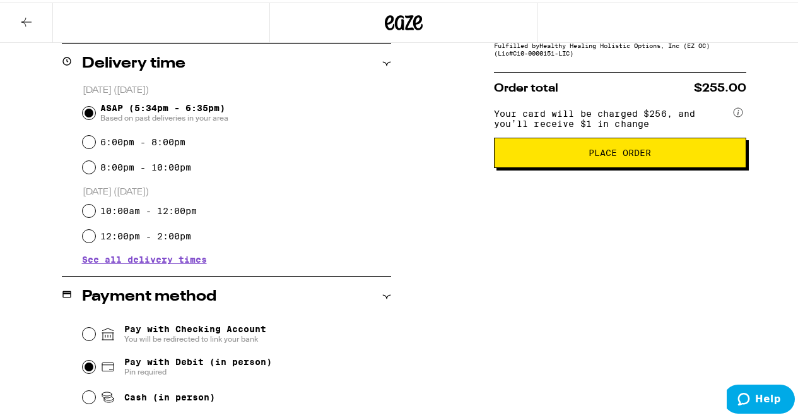
scroll to position [375, 0]
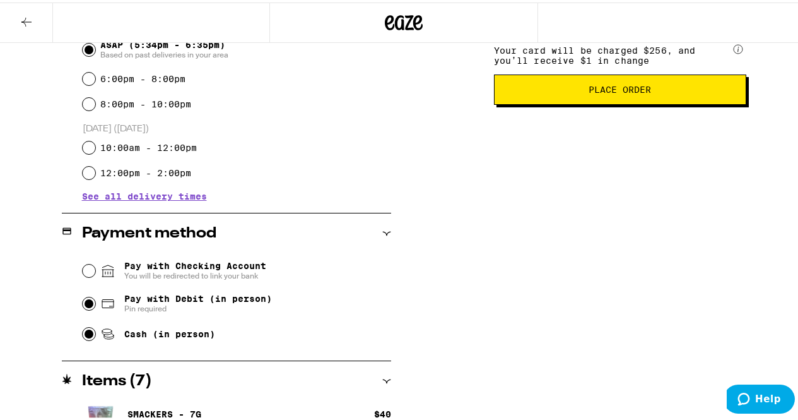
click at [90, 333] on input "Cash (in person)" at bounding box center [89, 331] width 13 height 13
radio input "true"
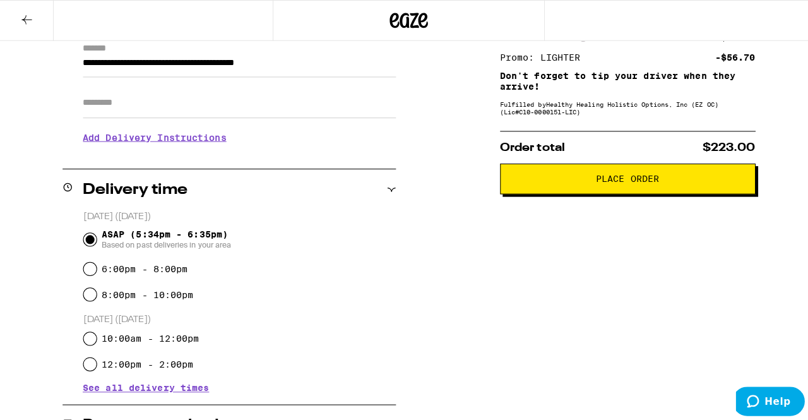
scroll to position [0, 0]
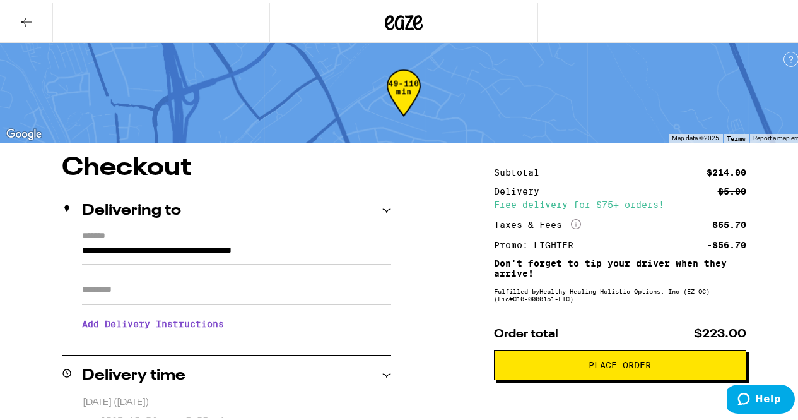
drag, startPoint x: 37, startPoint y: 22, endPoint x: 105, endPoint y: 64, distance: 79.7
click at [39, 22] on button at bounding box center [26, 21] width 53 height 40
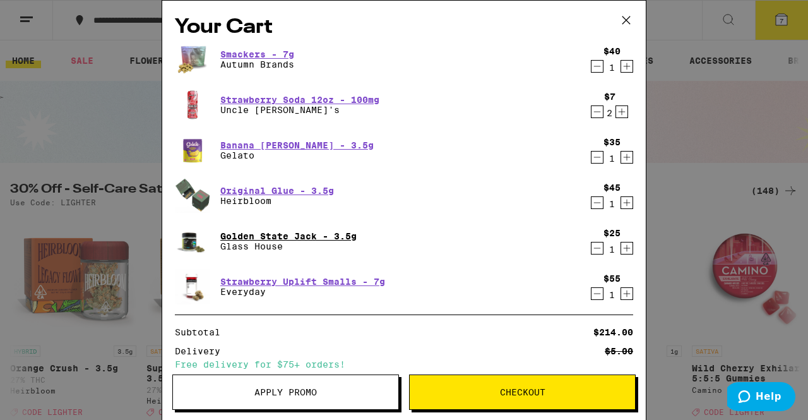
click at [272, 235] on link "Golden State Jack - 3.5g" at bounding box center [288, 236] width 136 height 10
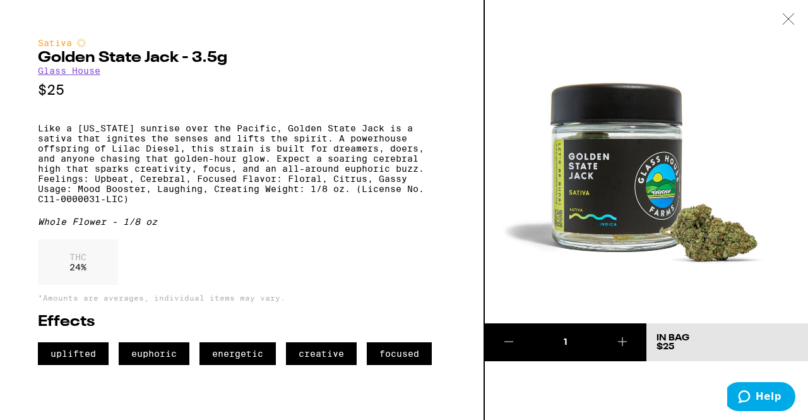
click at [622, 17] on img at bounding box center [646, 161] width 323 height 323
click at [511, 341] on icon at bounding box center [508, 341] width 15 height 15
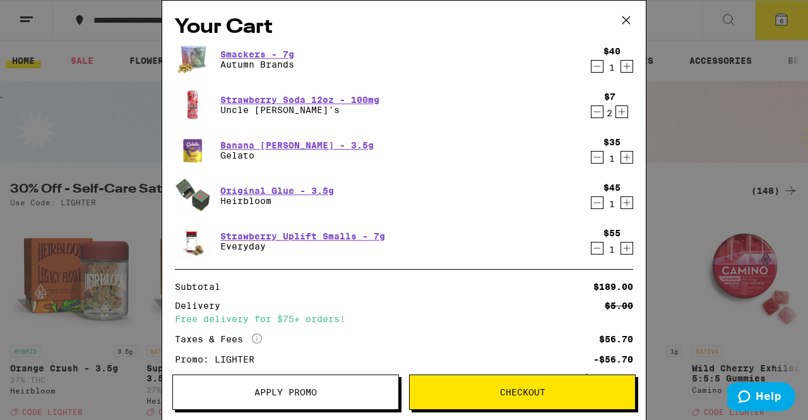
click at [540, 390] on span "Checkout" at bounding box center [522, 392] width 45 height 9
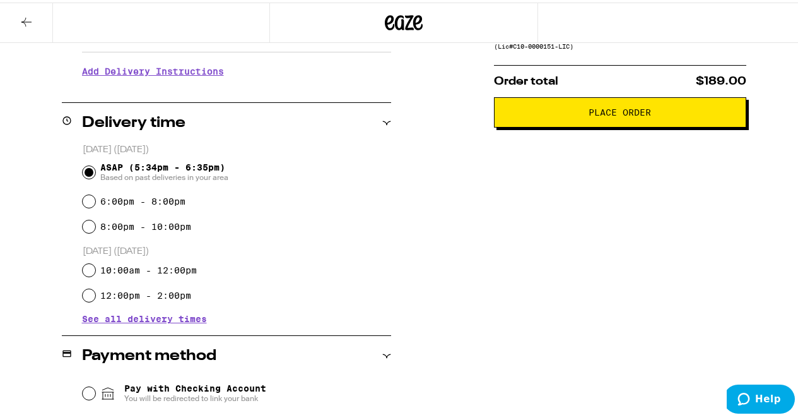
scroll to position [63, 0]
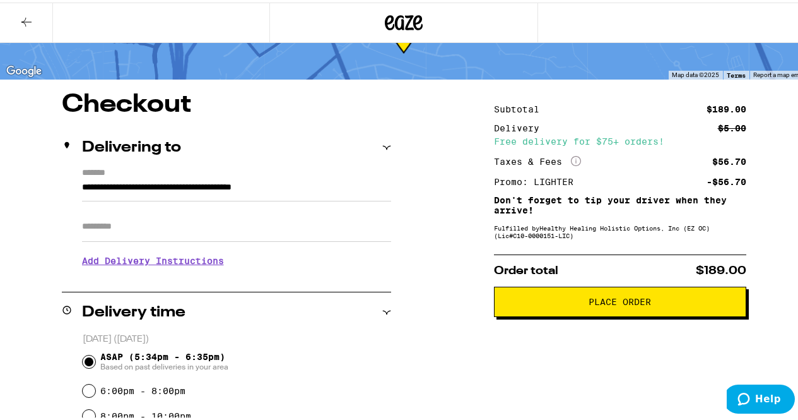
click at [614, 297] on button "Place Order" at bounding box center [620, 299] width 252 height 30
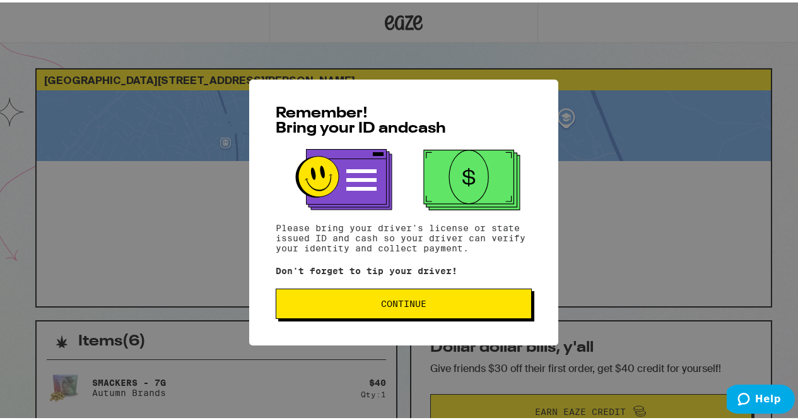
click at [389, 300] on span "Continue" at bounding box center [403, 301] width 45 height 9
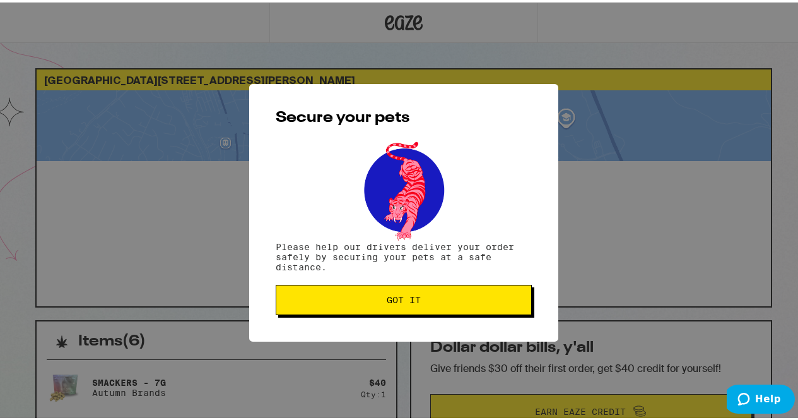
click at [417, 293] on button "Got it" at bounding box center [404, 297] width 256 height 30
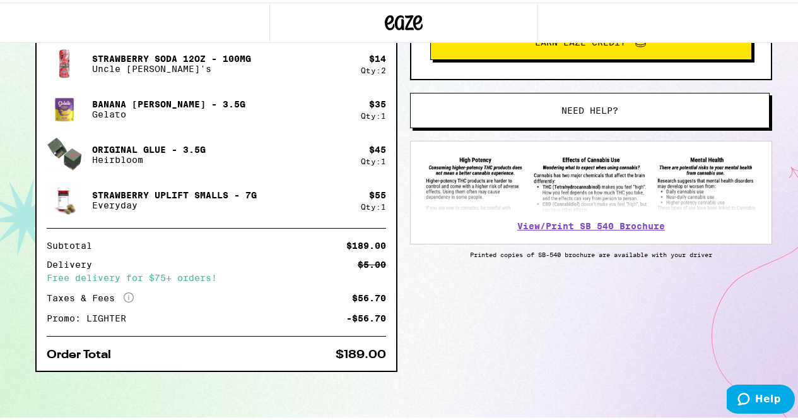
scroll to position [306, 0]
